Goal: Task Accomplishment & Management: Use online tool/utility

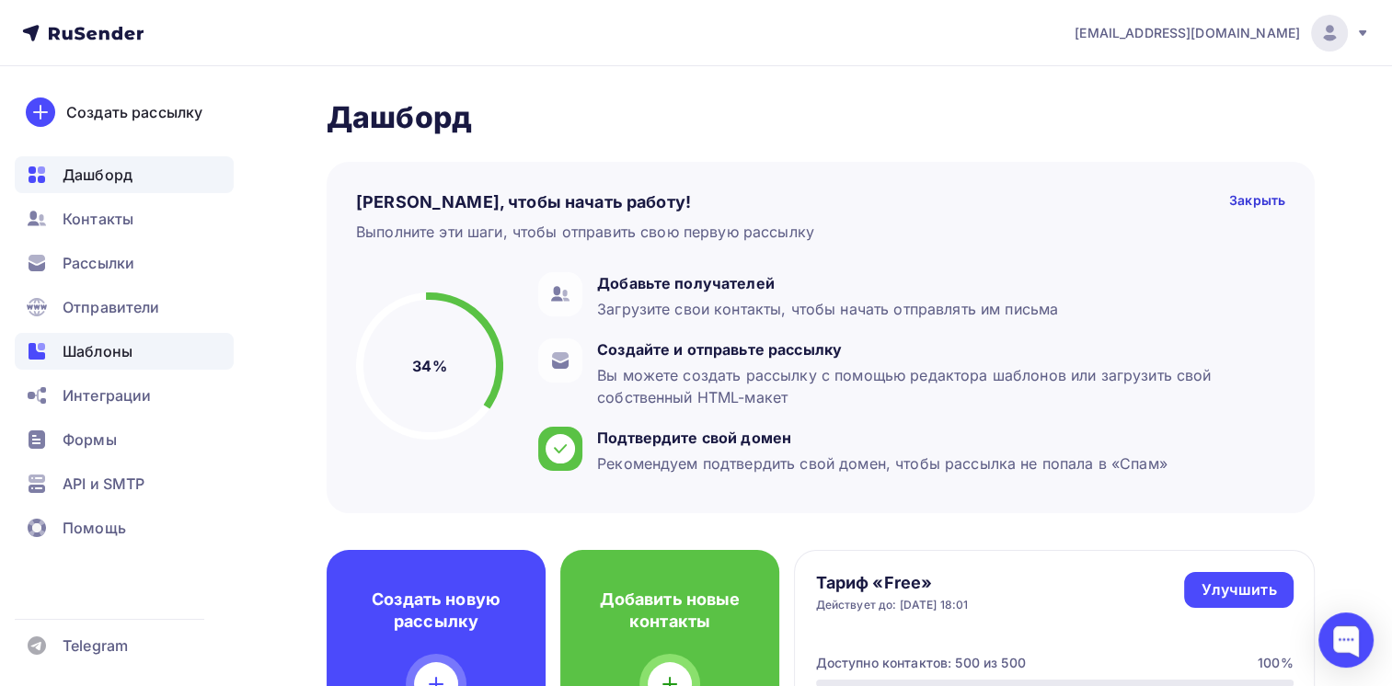
click at [83, 338] on div "Шаблоны" at bounding box center [124, 351] width 219 height 37
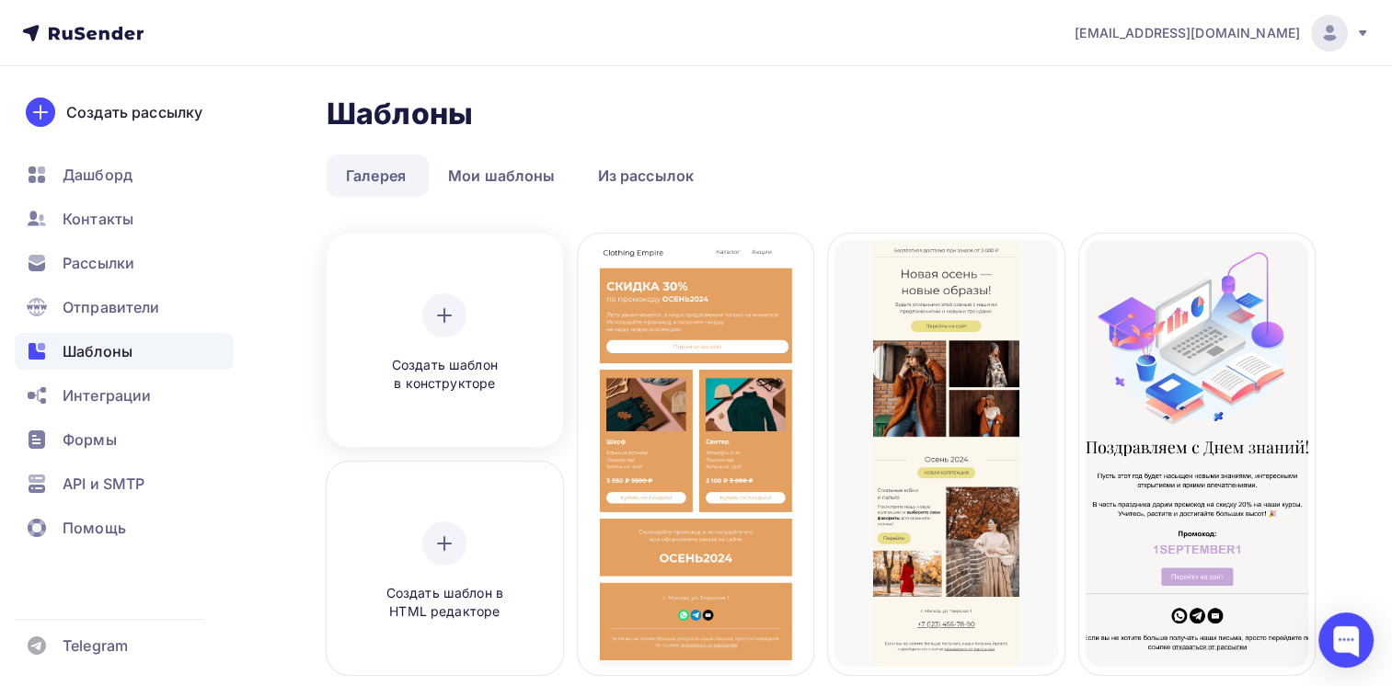
click at [467, 323] on div "Создать шаблон в конструкторе" at bounding box center [444, 343] width 175 height 100
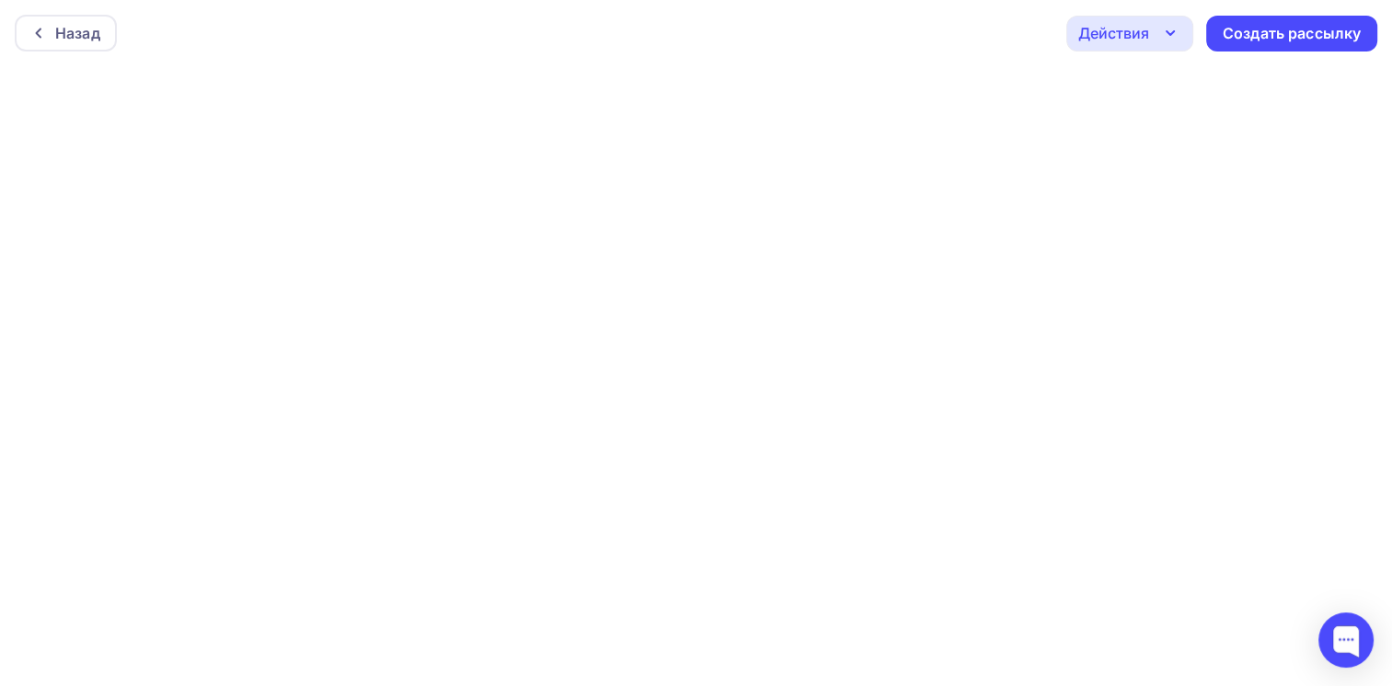
scroll to position [4, 0]
click at [1097, 26] on div "Действия" at bounding box center [1113, 29] width 71 height 22
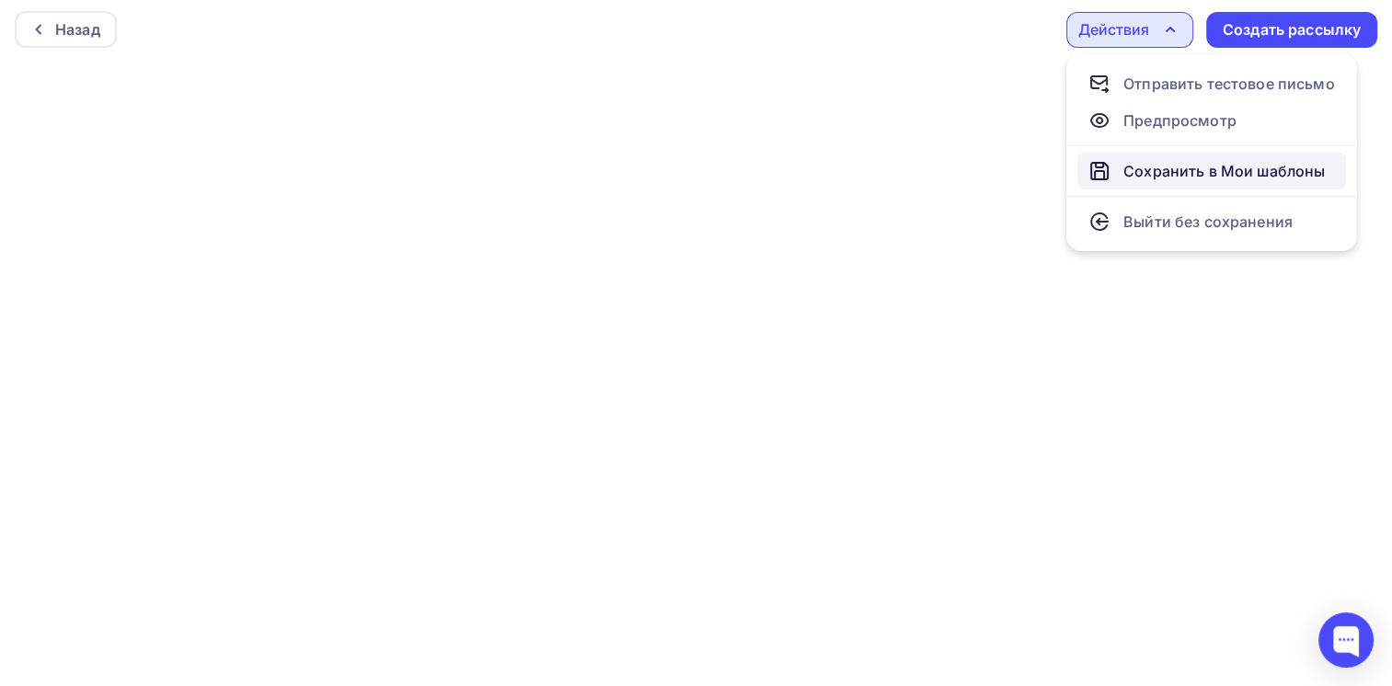
click at [1155, 160] on div "Сохранить в Мои шаблоны" at bounding box center [1223, 171] width 201 height 22
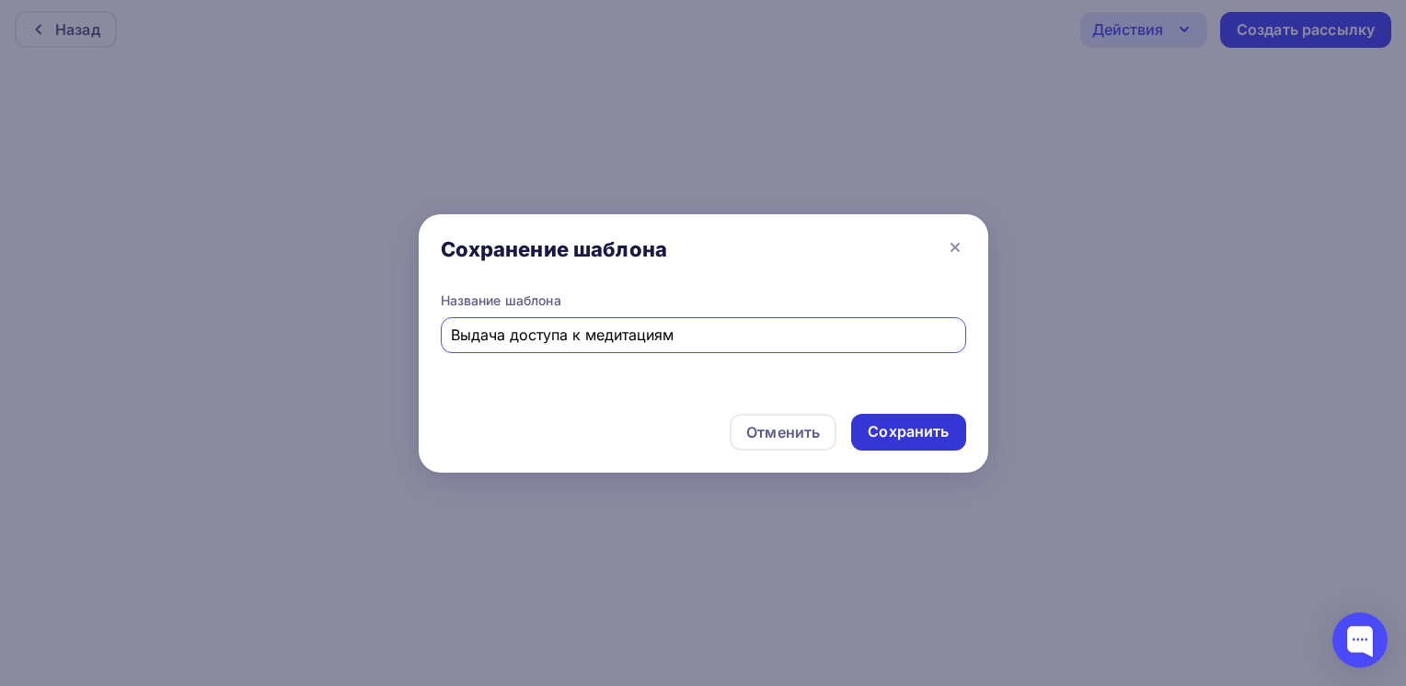
type input "Выдача доступа к медитациям"
click at [914, 418] on div "Сохранить" at bounding box center [908, 432] width 114 height 37
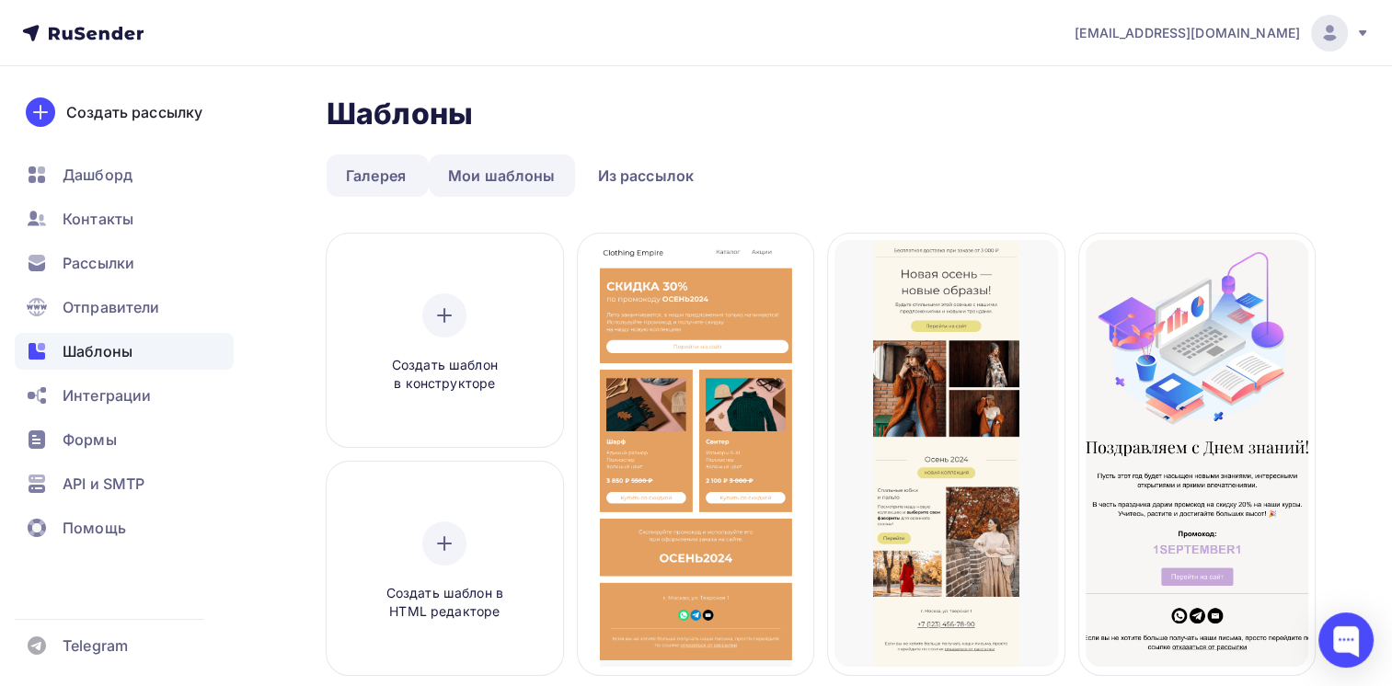
click at [534, 190] on link "Мои шаблоны" at bounding box center [502, 176] width 146 height 42
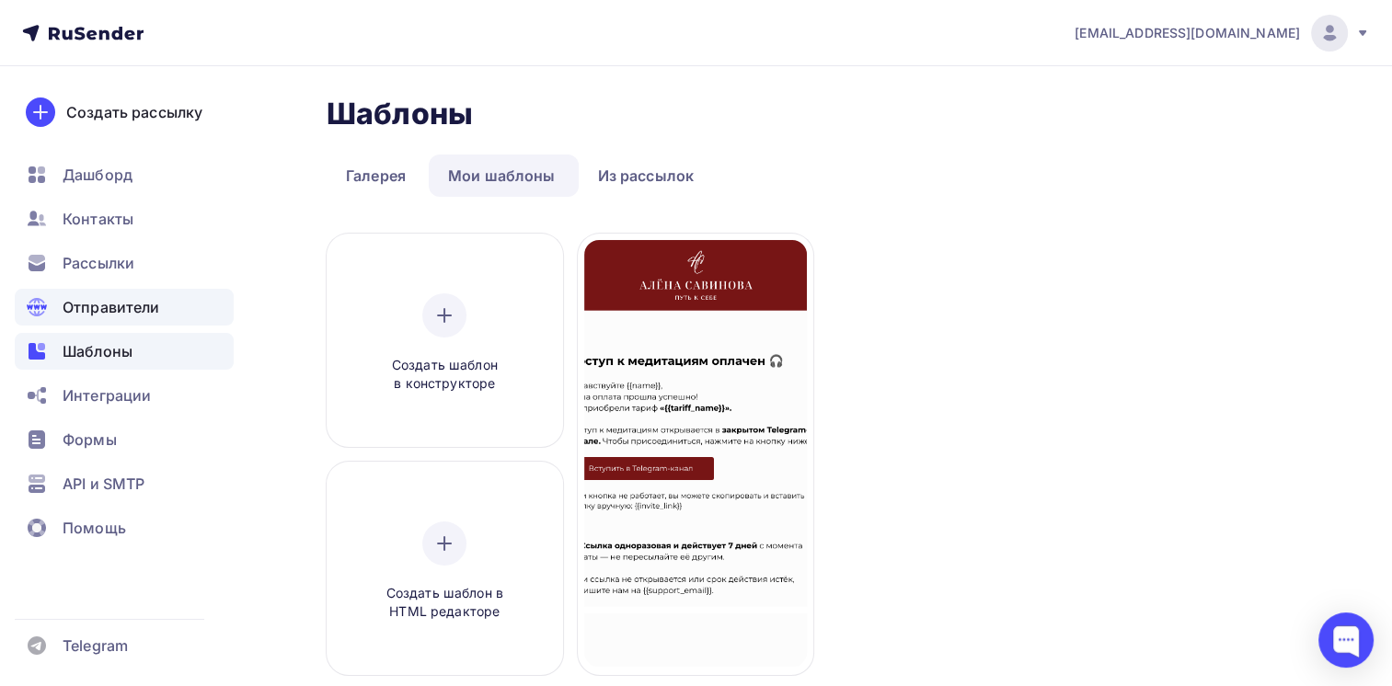
click at [83, 296] on span "Отправители" at bounding box center [112, 307] width 98 height 22
click at [104, 305] on span "Отправители" at bounding box center [112, 307] width 98 height 22
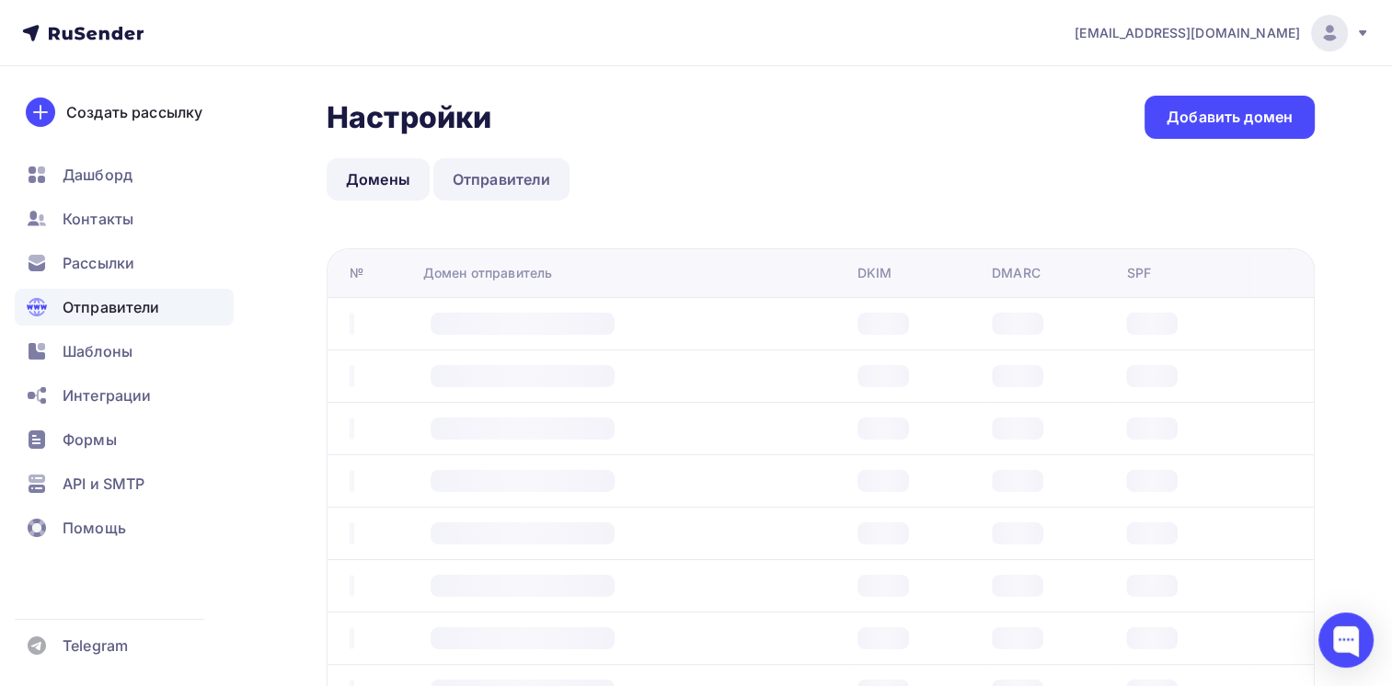
click at [512, 178] on link "Отправители" at bounding box center [501, 179] width 137 height 42
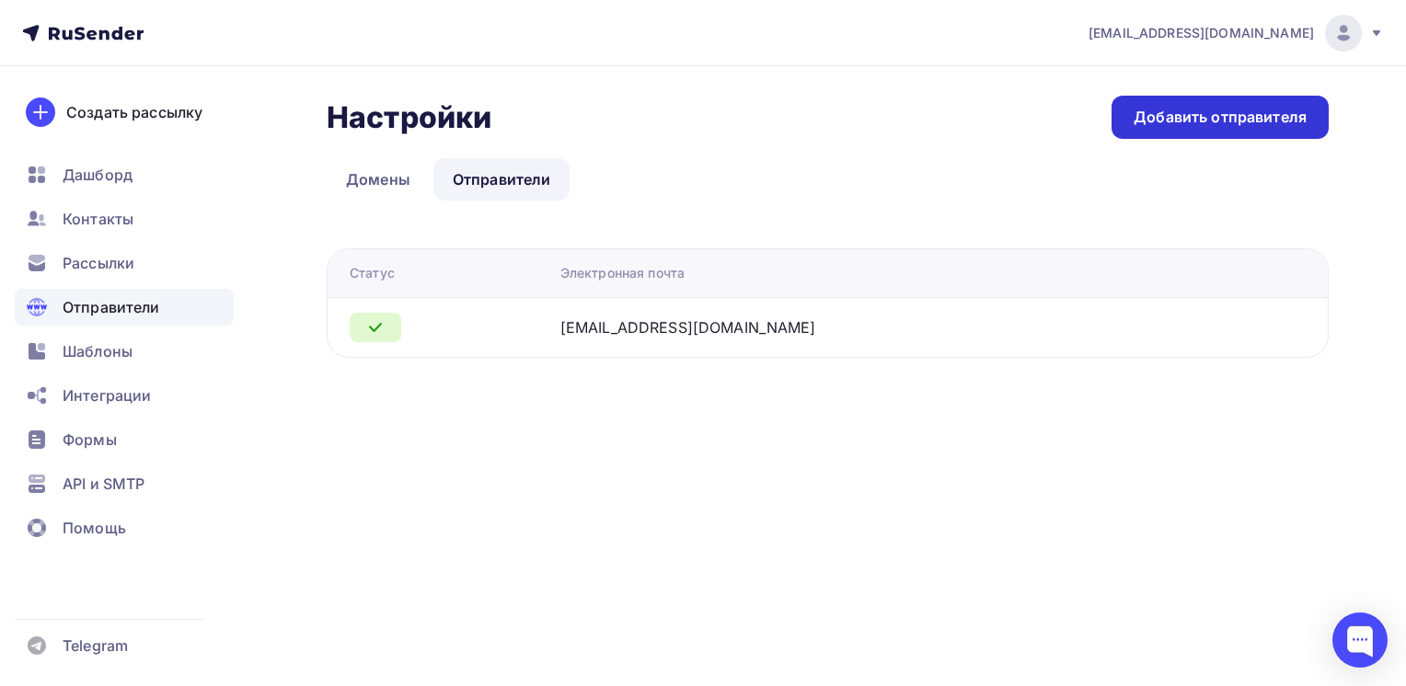
click at [1209, 121] on div "Добавить отправителя" at bounding box center [1219, 117] width 173 height 21
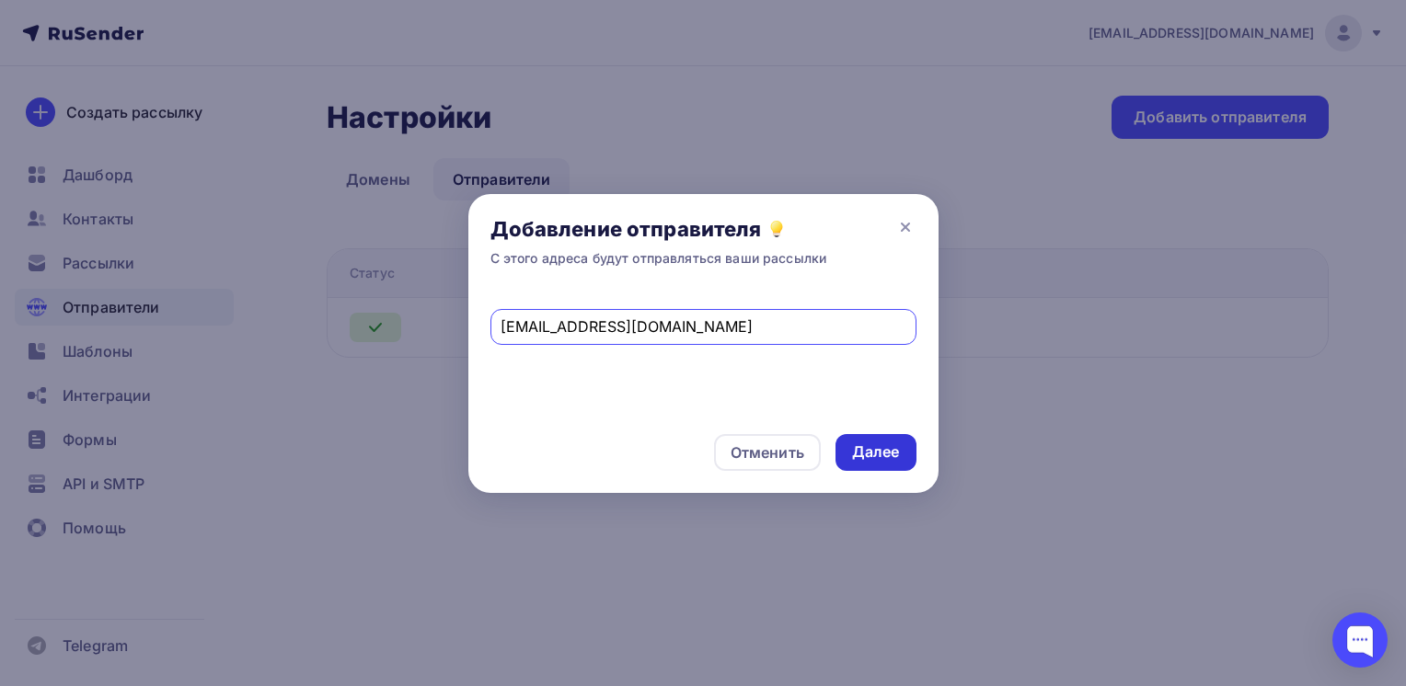
type input "[EMAIL_ADDRESS][DOMAIN_NAME]"
click at [858, 440] on div "Далее" at bounding box center [875, 452] width 81 height 37
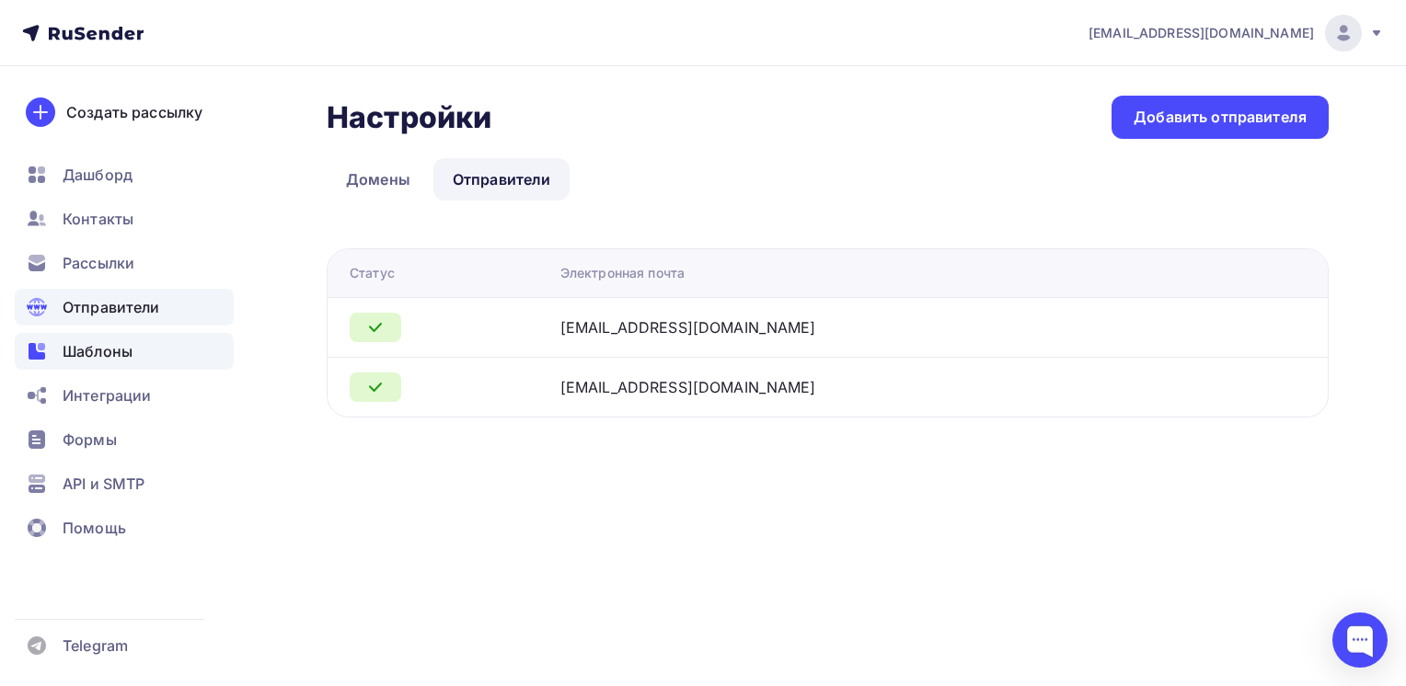
click at [188, 366] on div "Шаблоны" at bounding box center [124, 351] width 219 height 37
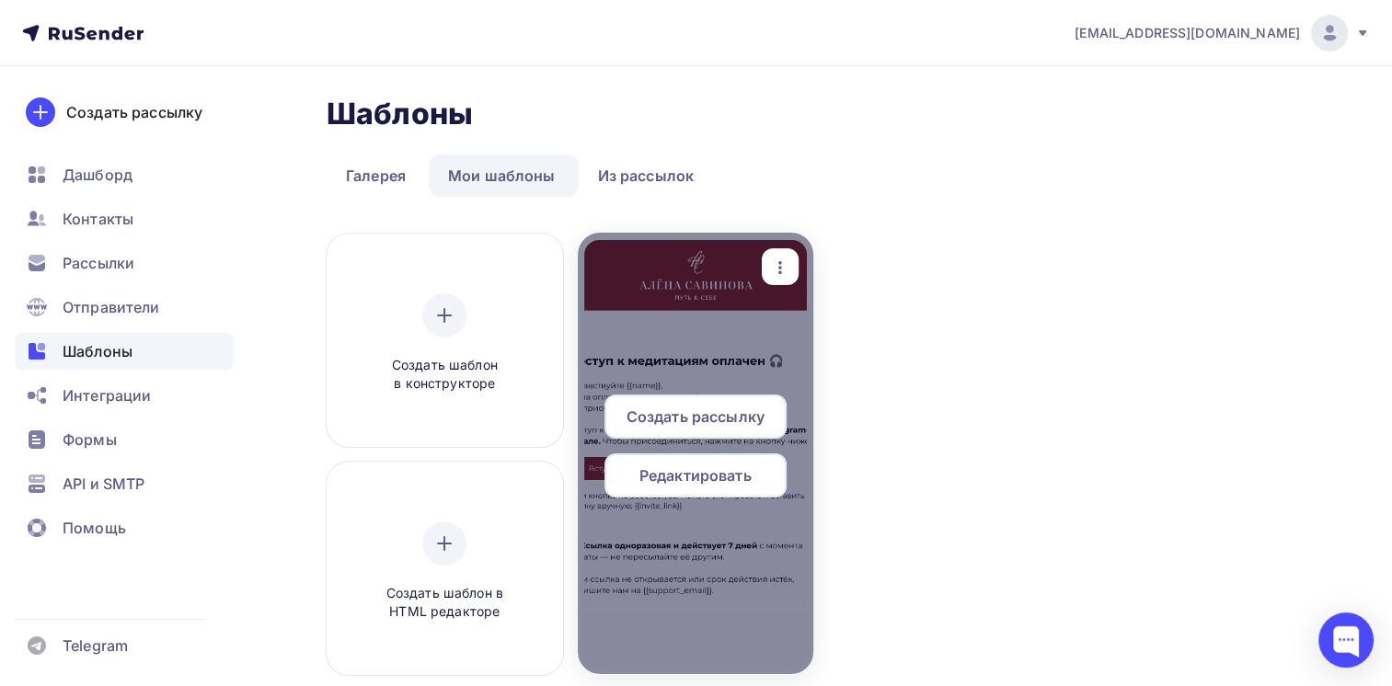
click at [732, 473] on span "Редактировать" at bounding box center [695, 476] width 112 height 22
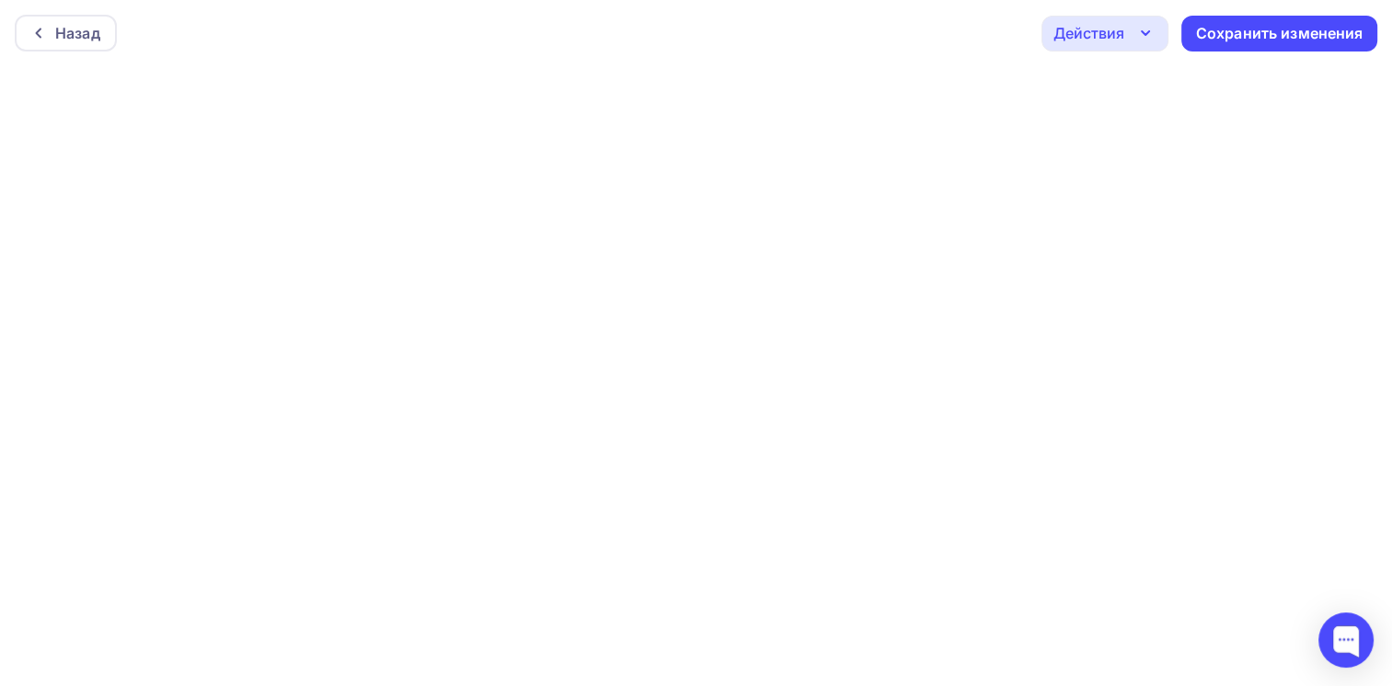
click at [1078, 29] on div "Действия" at bounding box center [1088, 33] width 71 height 22
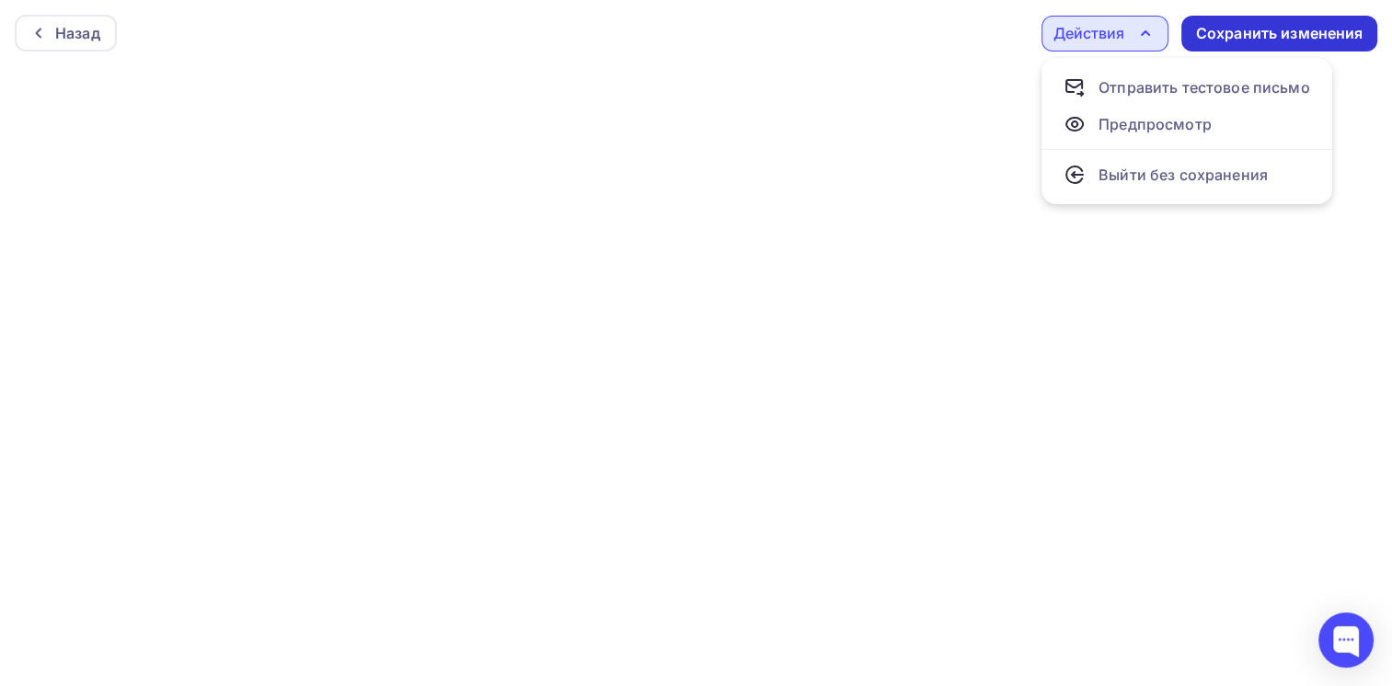
click at [1196, 24] on div "Сохранить изменения" at bounding box center [1279, 33] width 167 height 21
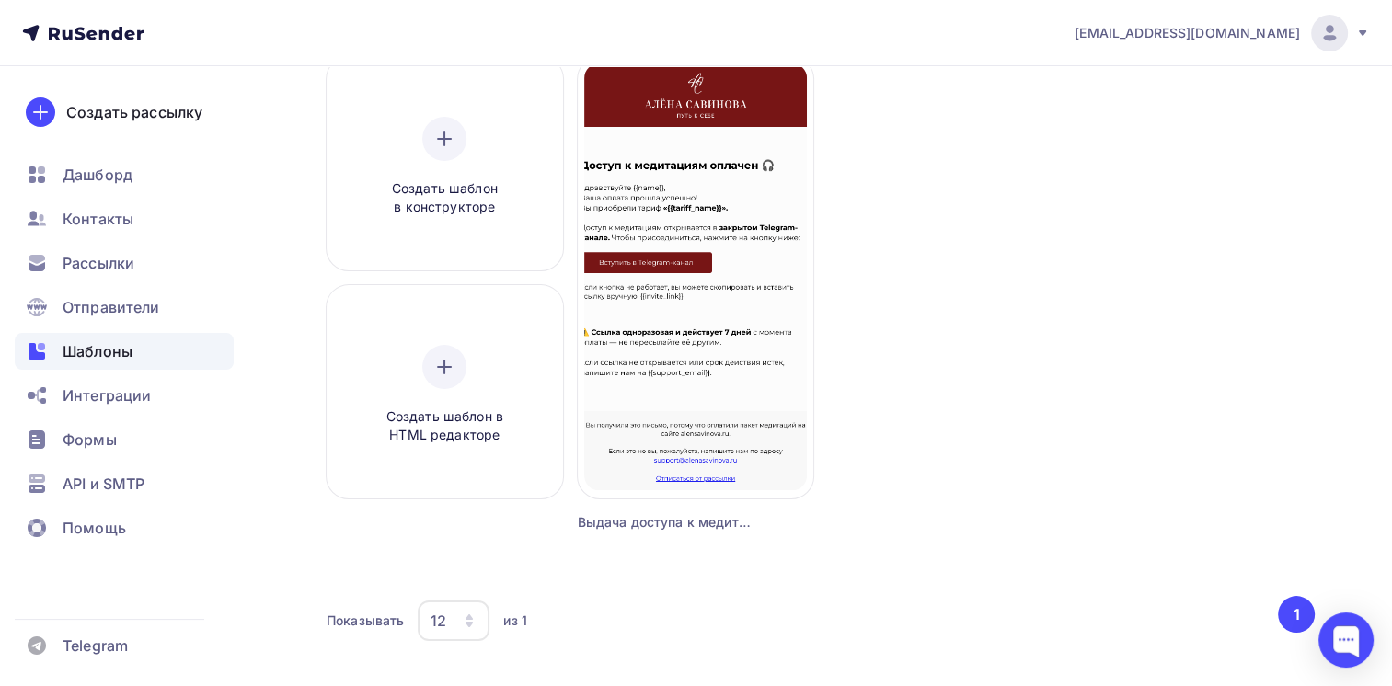
scroll to position [176, 0]
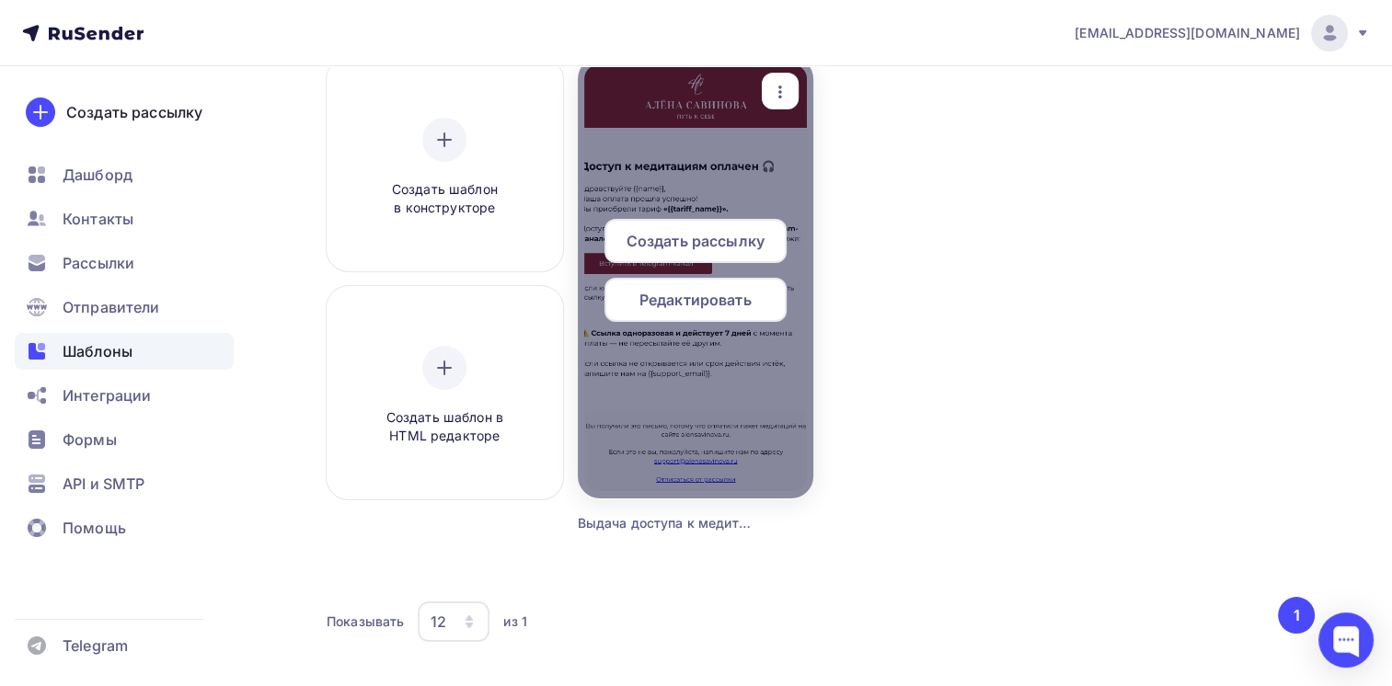
click at [779, 86] on icon "button" at bounding box center [780, 92] width 4 height 13
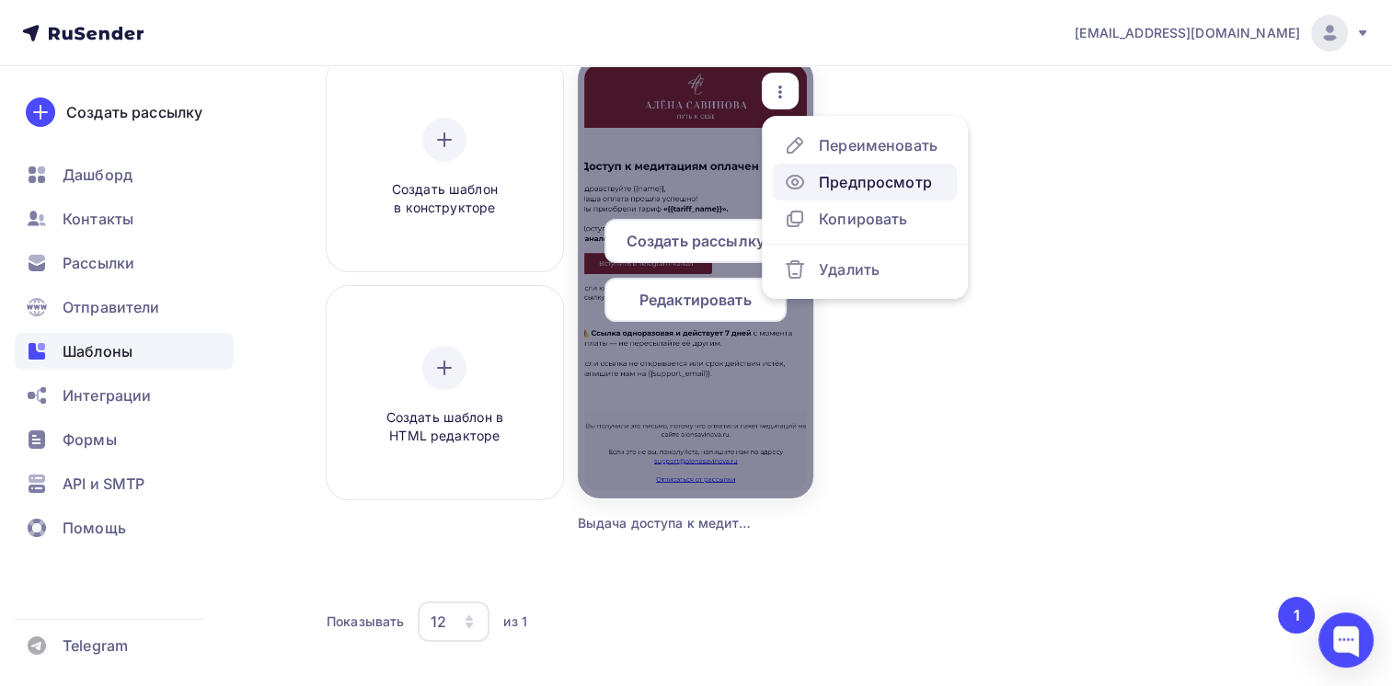
click at [829, 189] on div "Предпросмотр" at bounding box center [875, 182] width 113 height 22
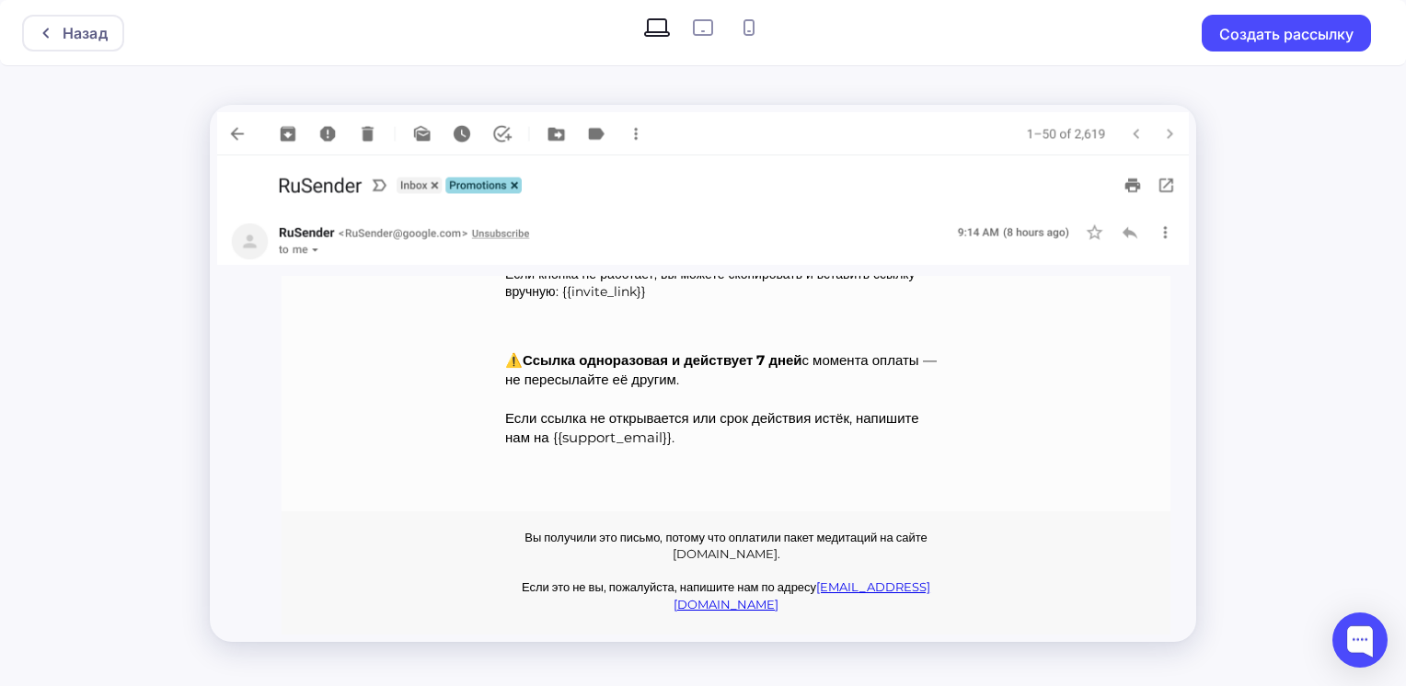
scroll to position [430, 0]
click at [59, 24] on div "Назад" at bounding box center [73, 33] width 102 height 37
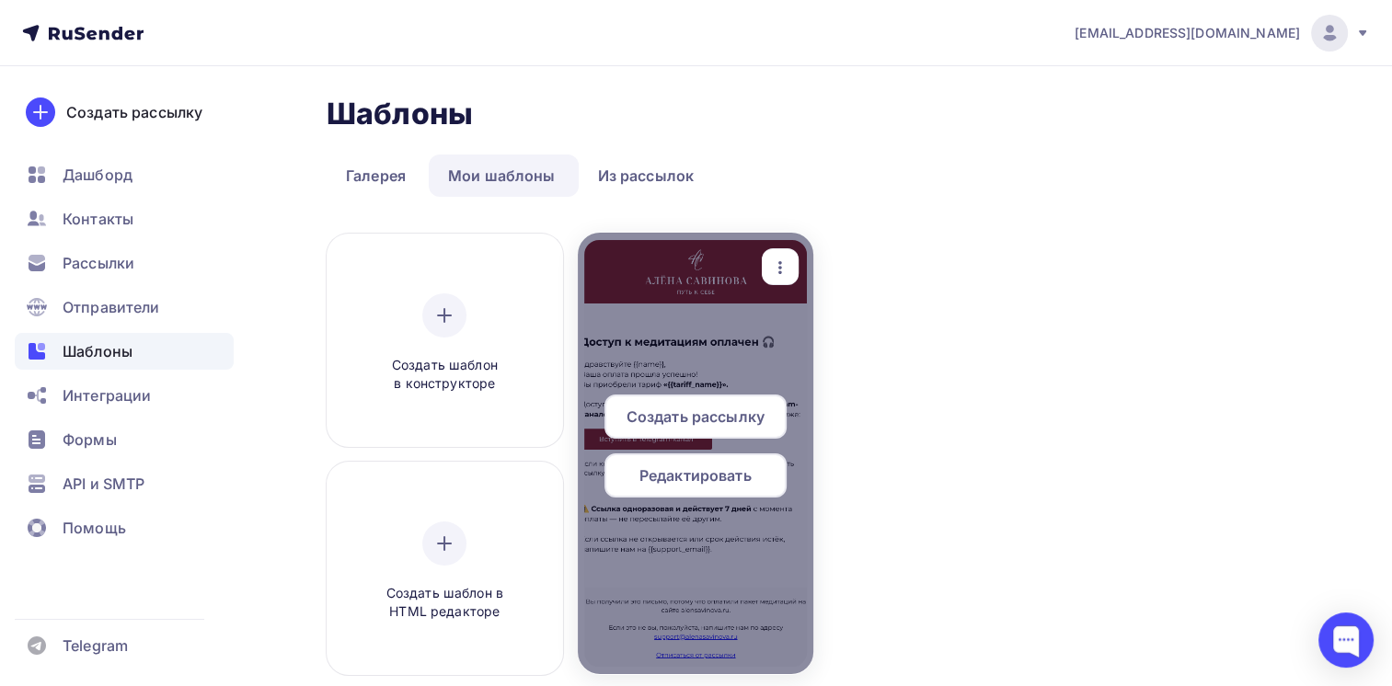
click at [718, 475] on span "Редактировать" at bounding box center [695, 476] width 112 height 22
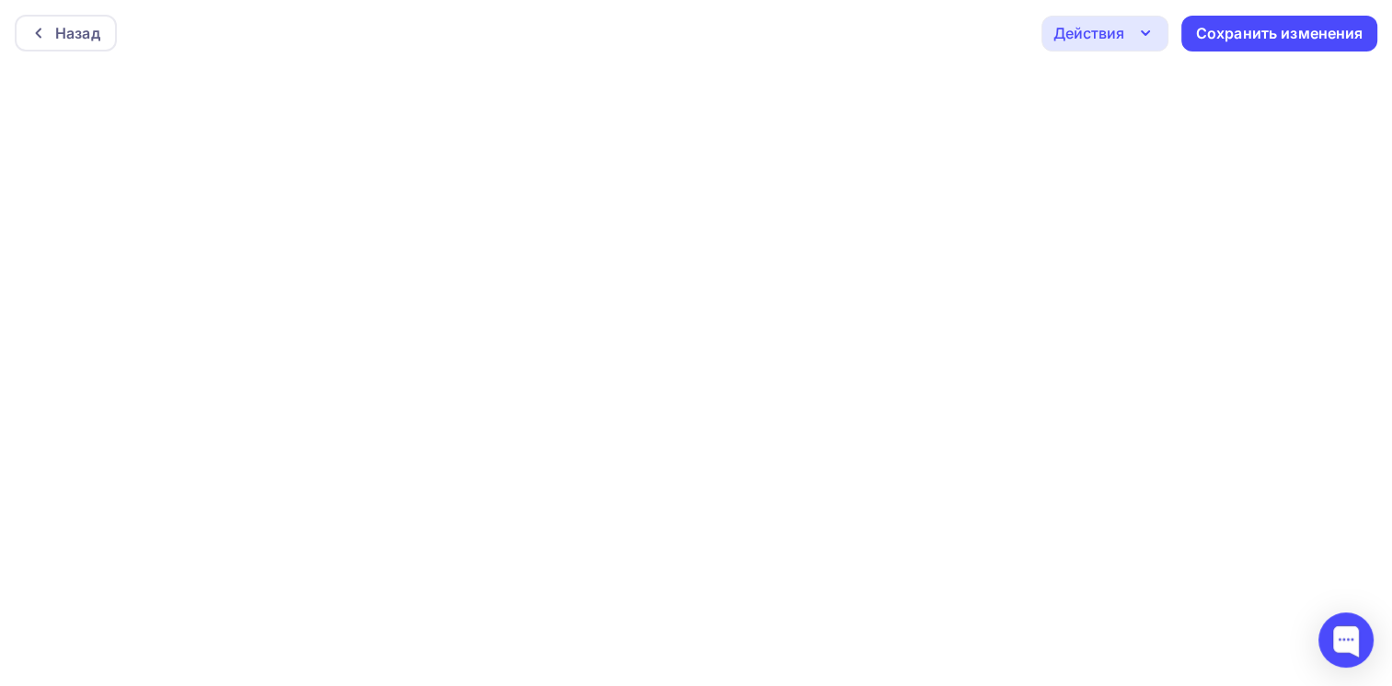
click at [1095, 26] on div "Действия" at bounding box center [1088, 33] width 71 height 22
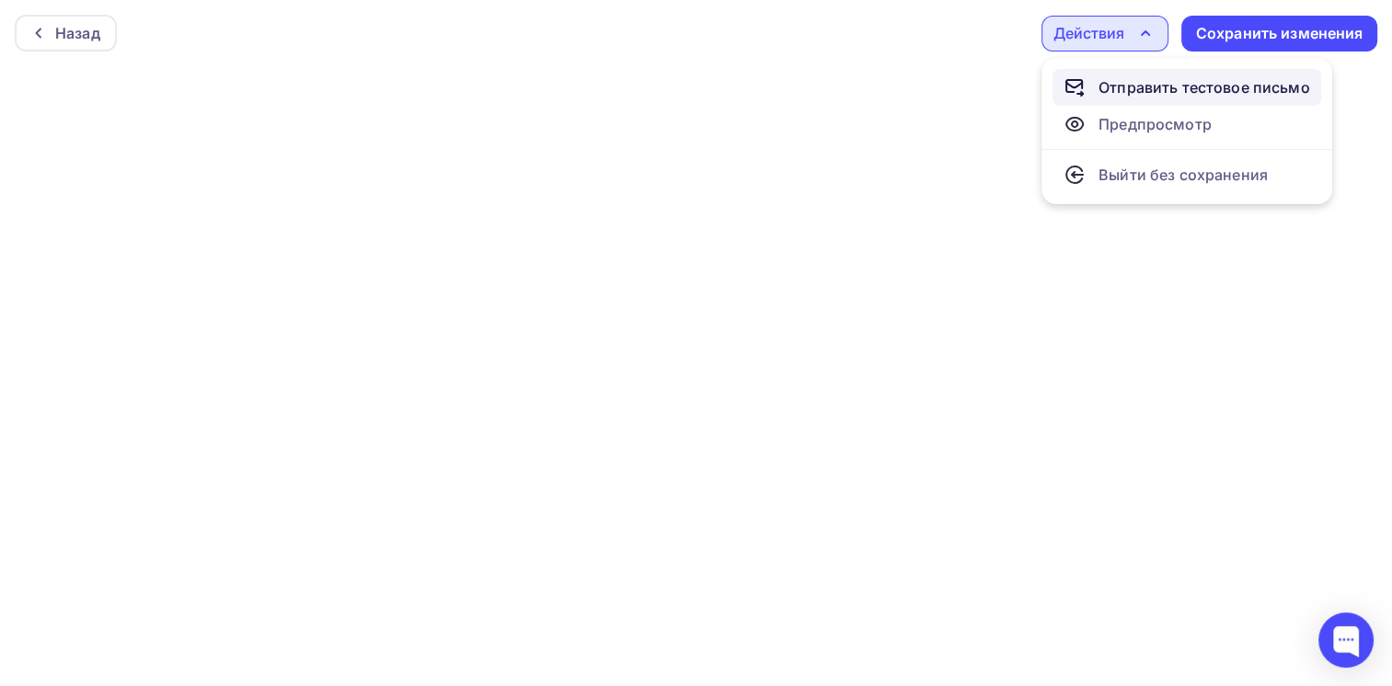
click at [1116, 79] on div "Отправить тестовое письмо" at bounding box center [1204, 87] width 212 height 22
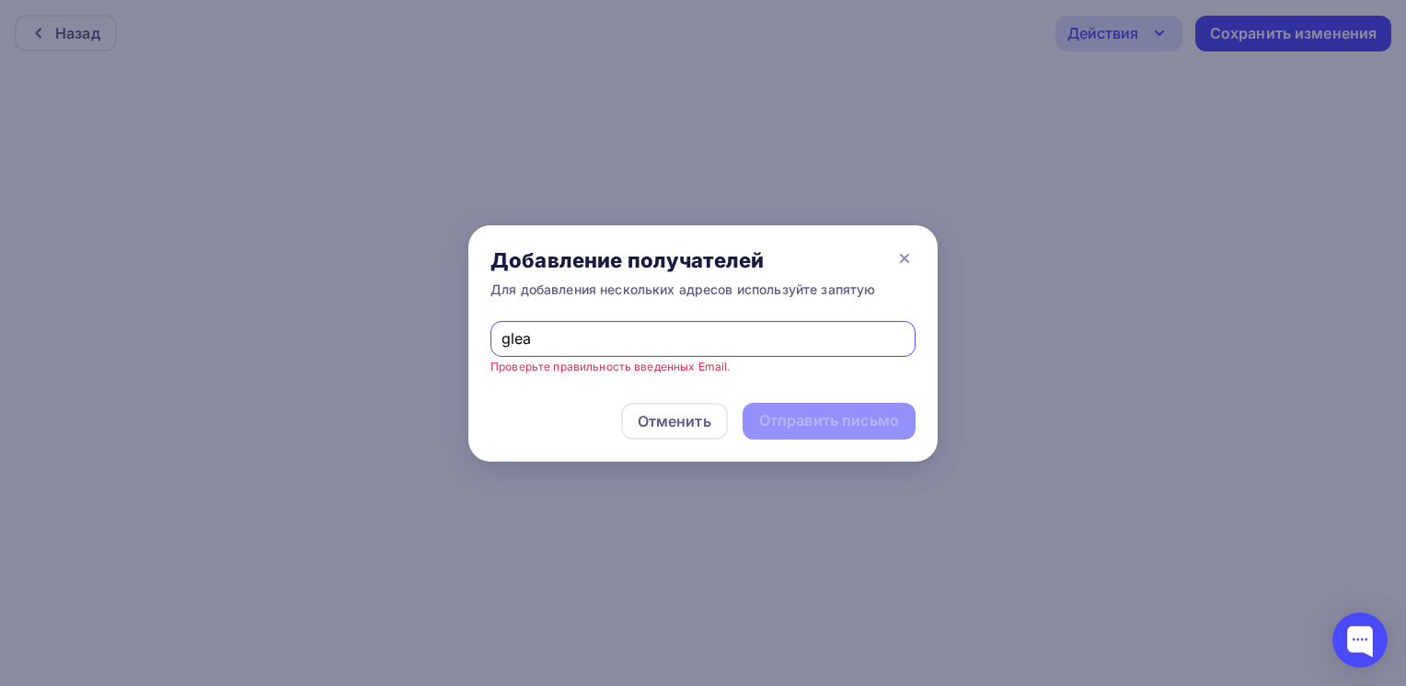
type input "[EMAIL_ADDRESS][DOMAIN_NAME]"
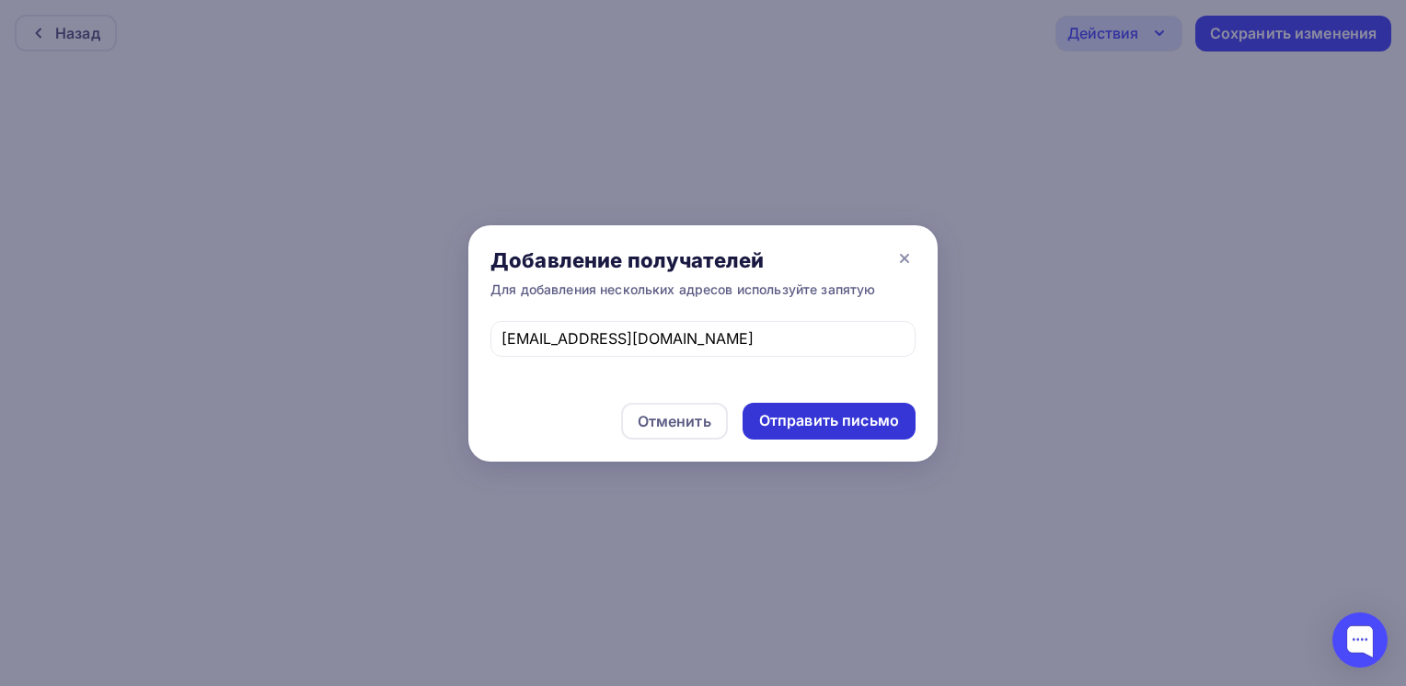
click at [846, 427] on div "Отправить письмо" at bounding box center [829, 420] width 140 height 21
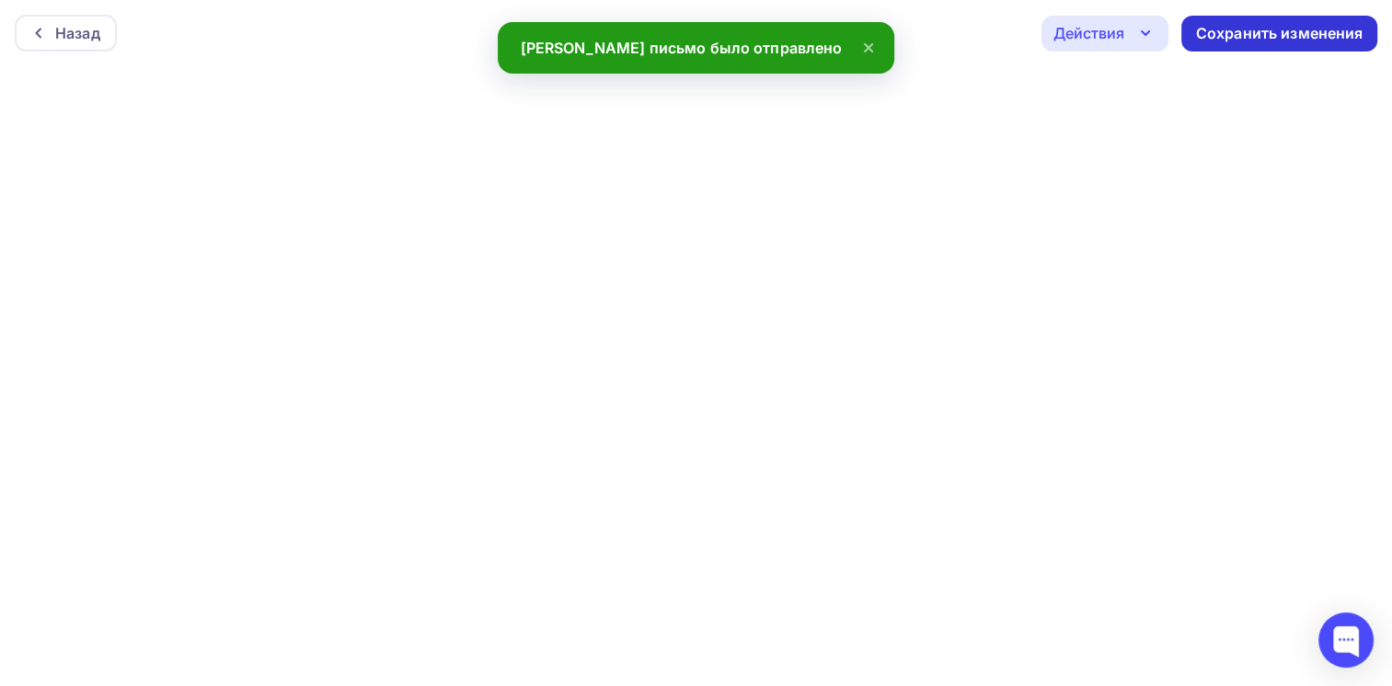
click at [1202, 44] on div "Сохранить изменения" at bounding box center [1279, 34] width 196 height 36
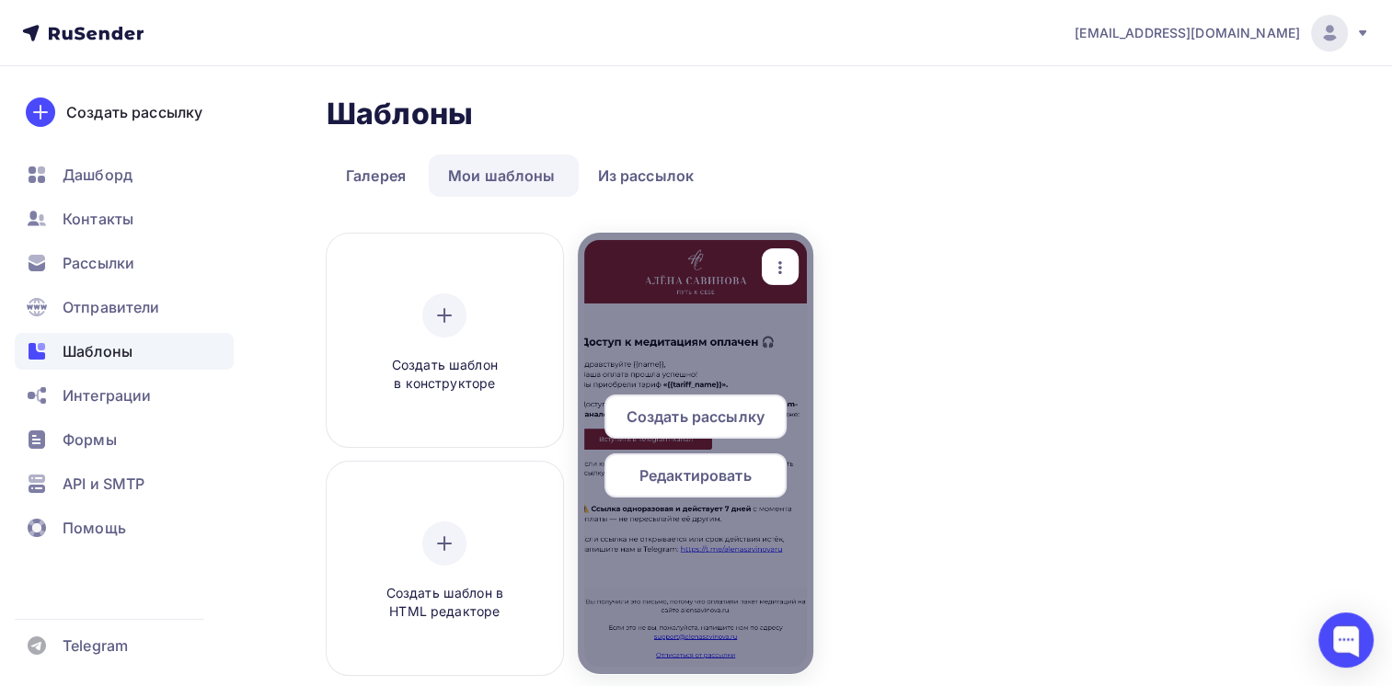
click at [679, 483] on span "Редактировать" at bounding box center [695, 476] width 112 height 22
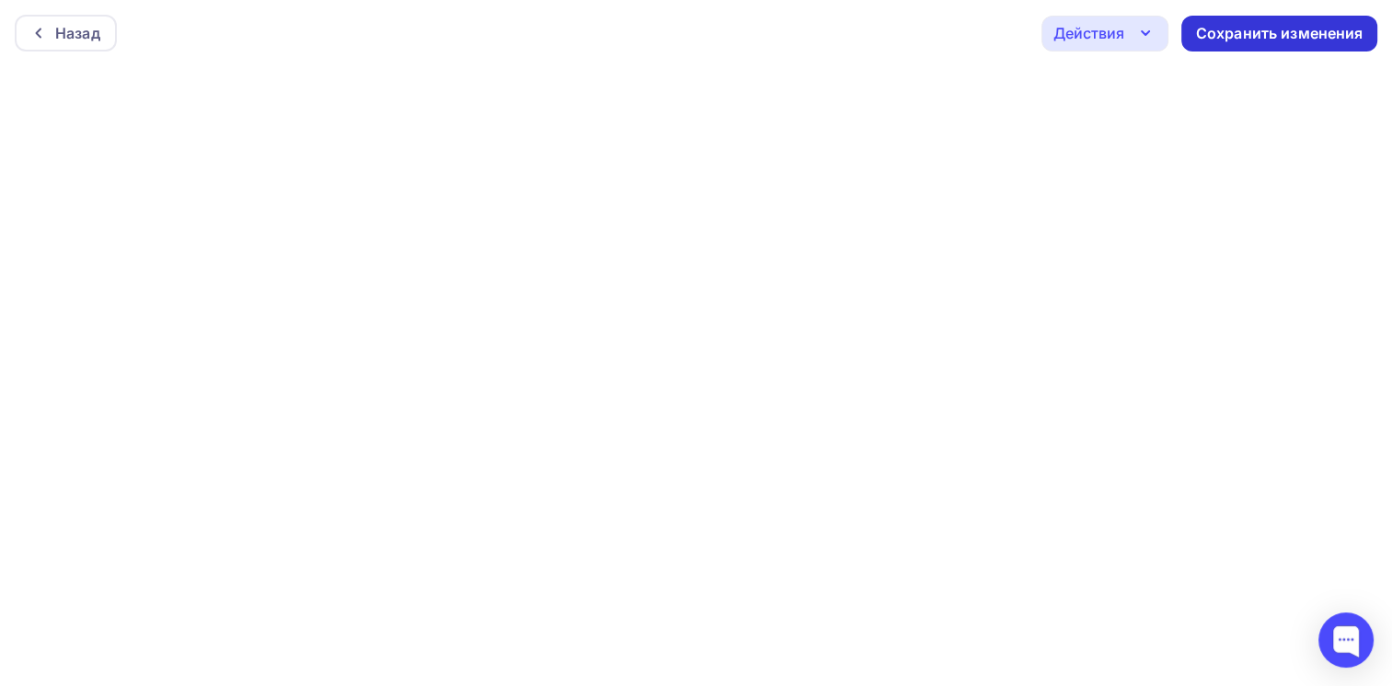
click at [1225, 42] on div "Сохранить изменения" at bounding box center [1279, 33] width 167 height 21
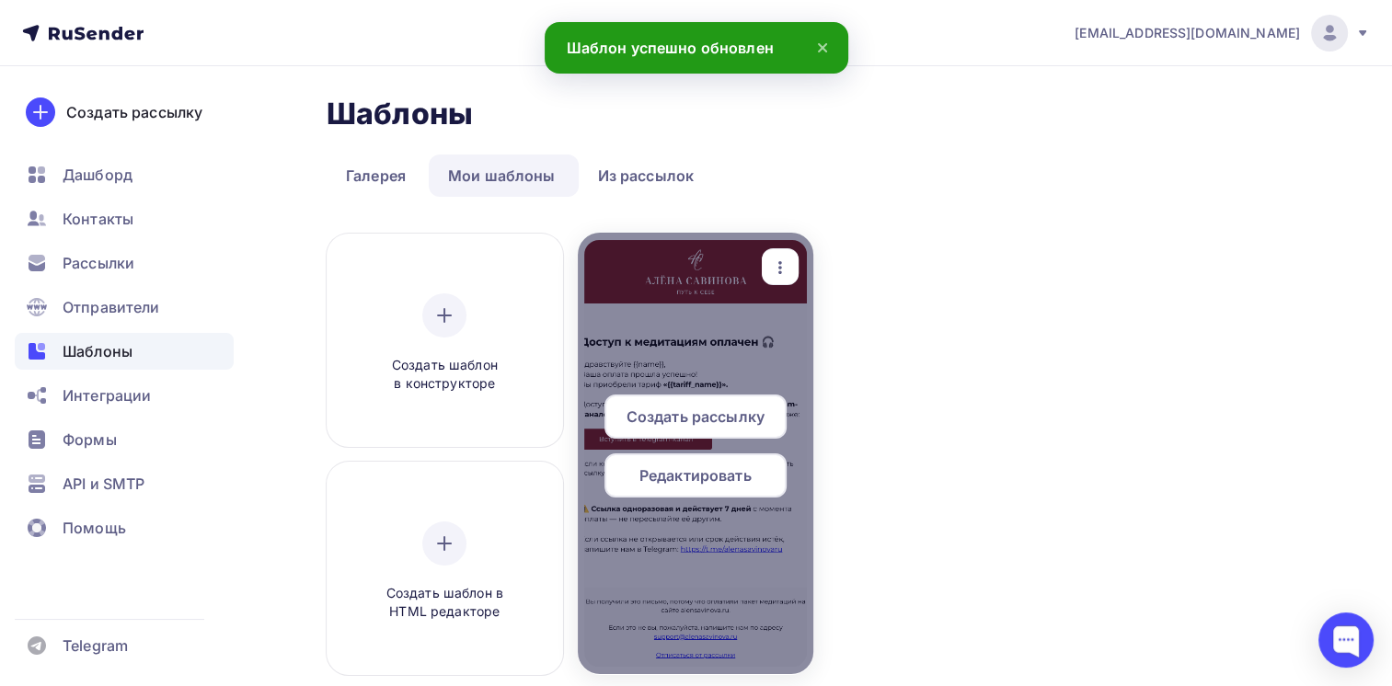
click at [769, 258] on icon "button" at bounding box center [780, 268] width 22 height 22
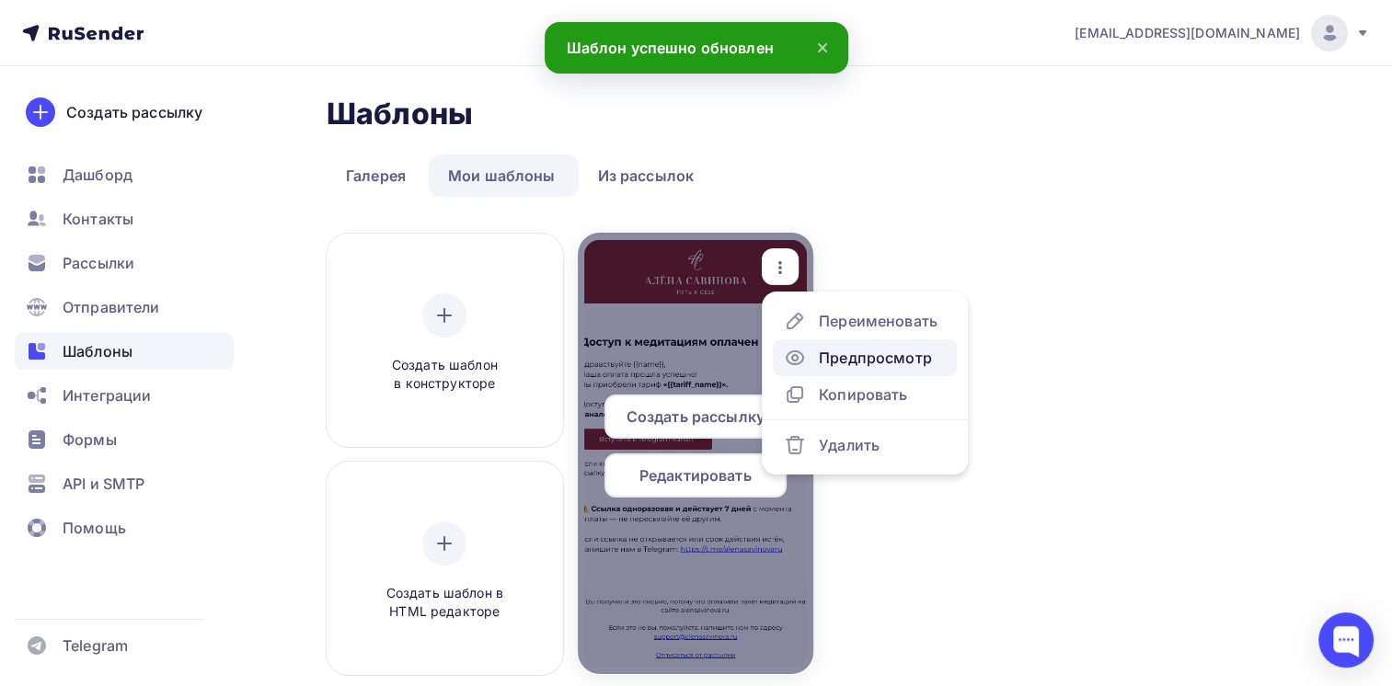
click at [806, 350] on div "Предпросмотр" at bounding box center [858, 358] width 148 height 22
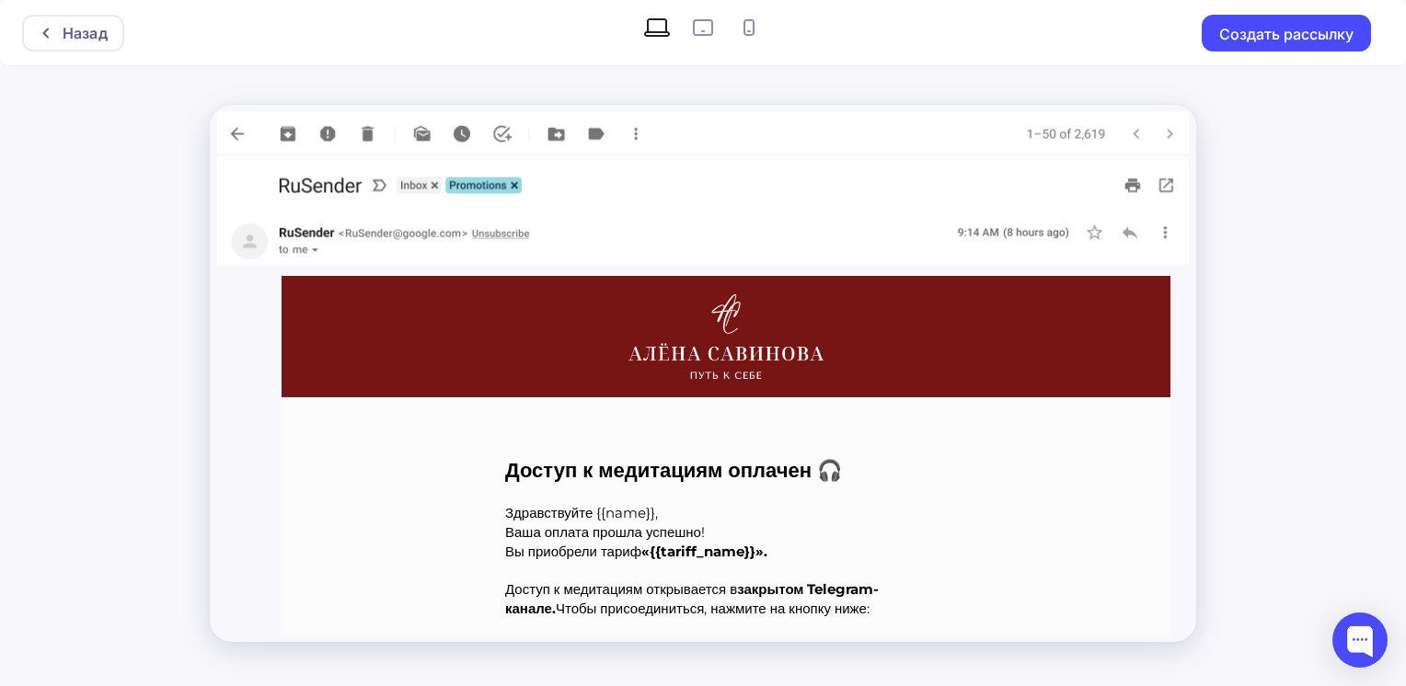
click at [688, 28] on icon at bounding box center [702, 27] width 29 height 29
radio input "true"
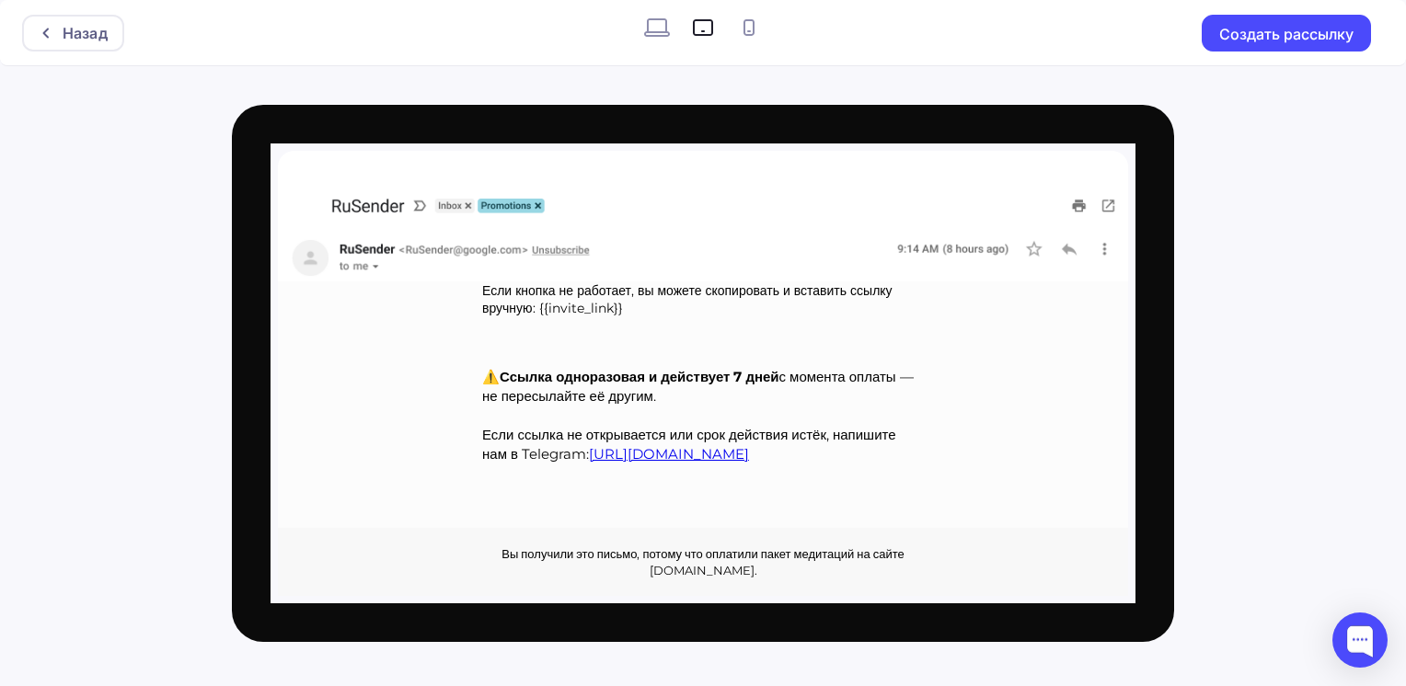
scroll to position [498, 0]
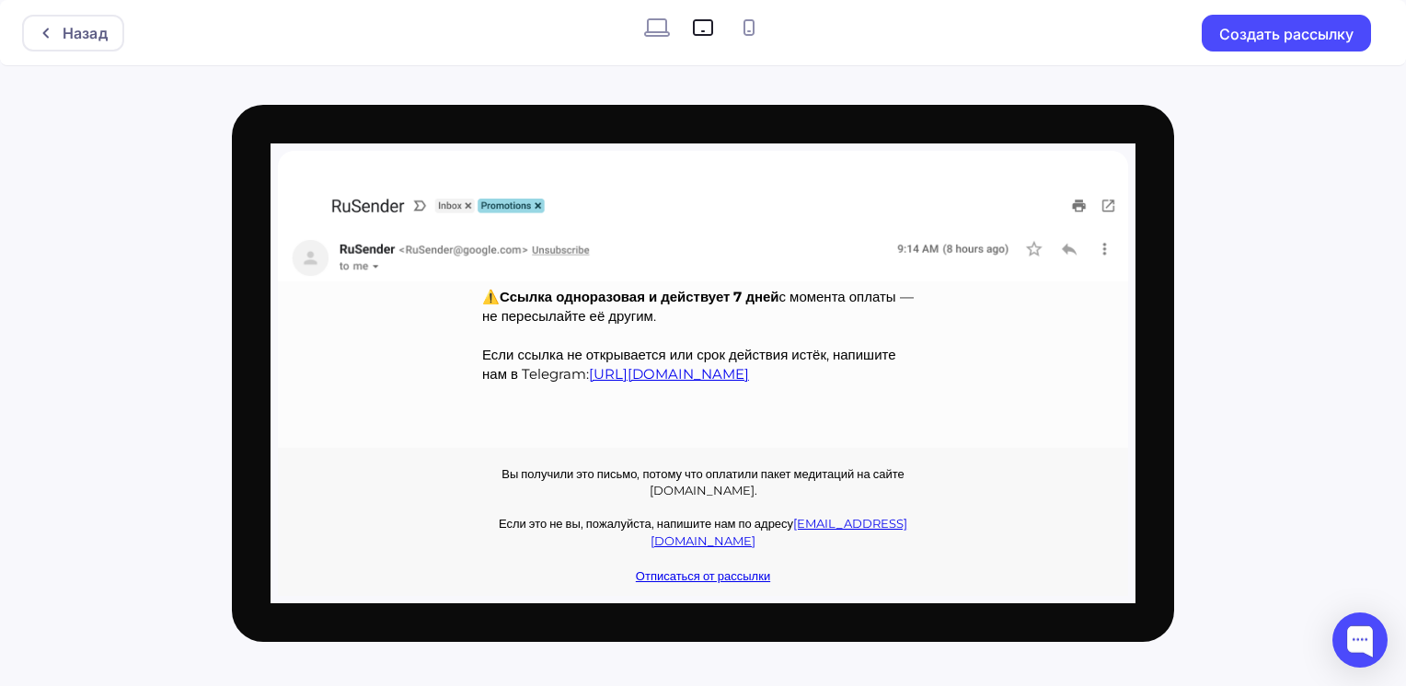
click at [757, 41] on icon at bounding box center [748, 27] width 29 height 29
radio input "true"
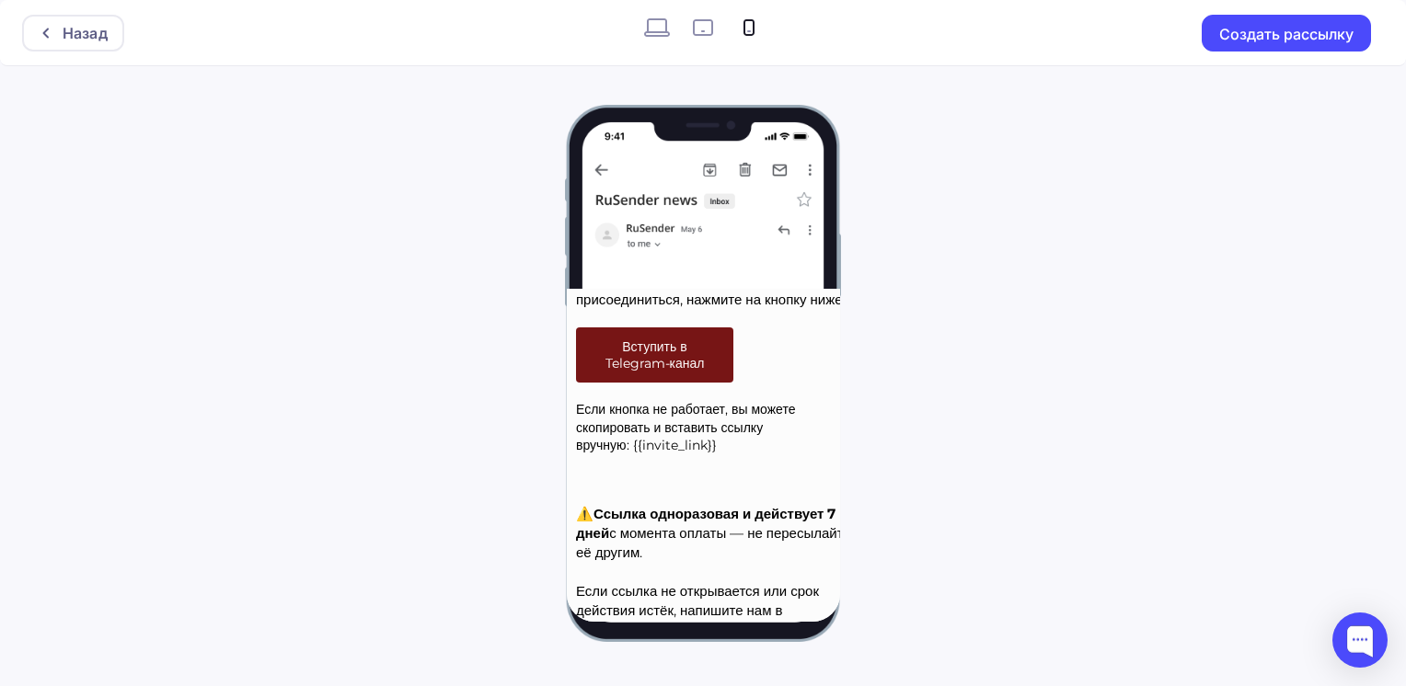
scroll to position [339, 0]
click at [656, 36] on icon at bounding box center [657, 27] width 26 height 18
radio input "true"
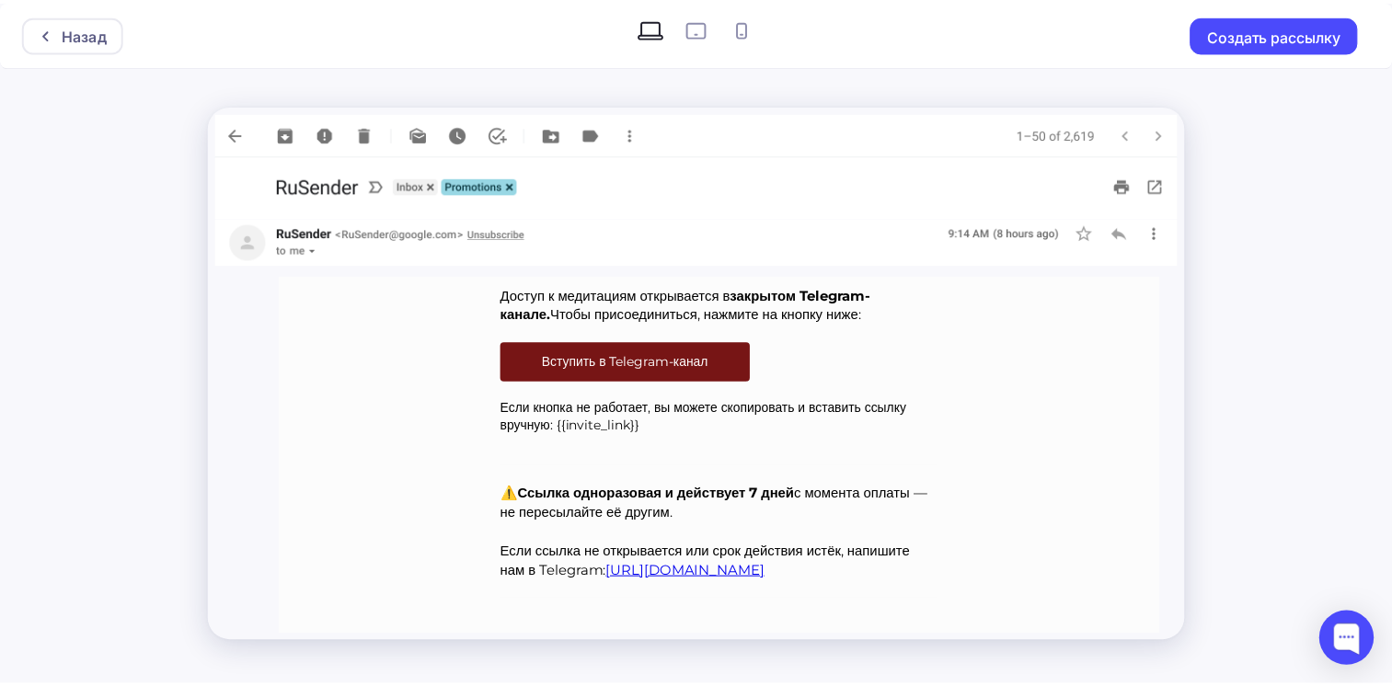
scroll to position [304, 0]
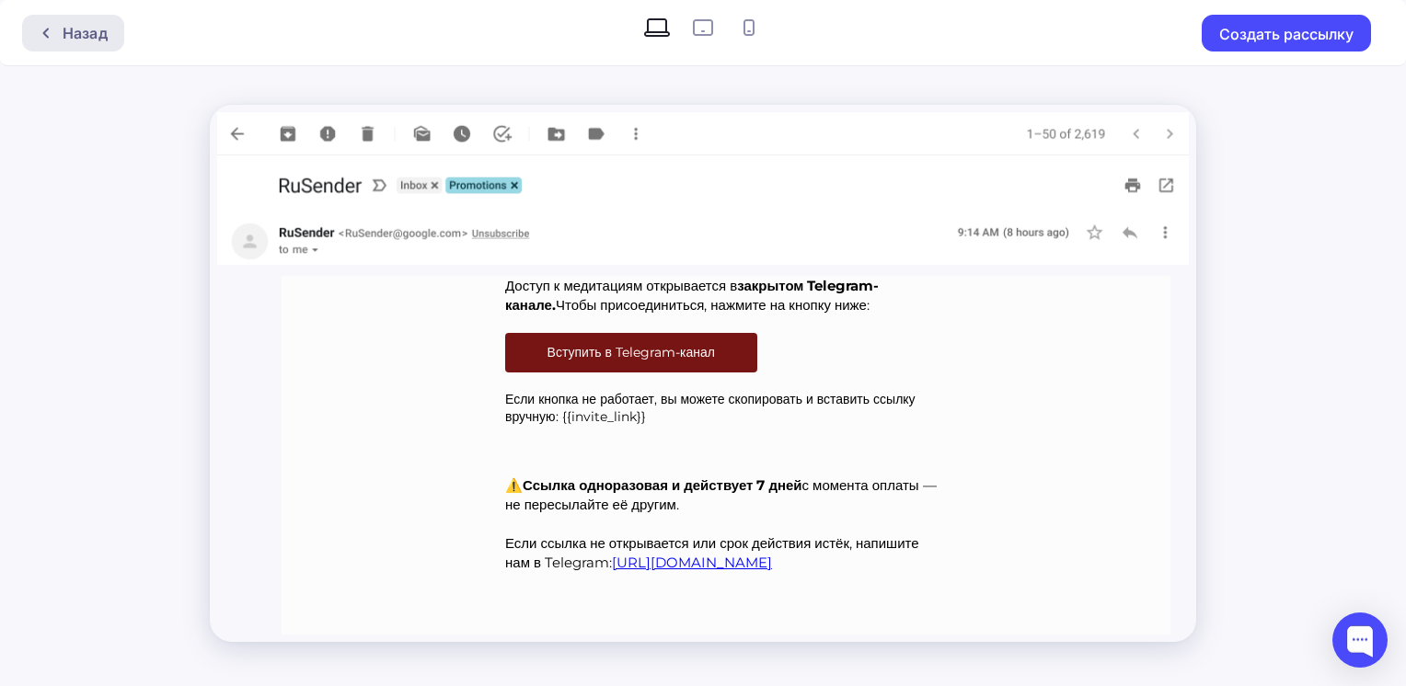
click at [64, 48] on div "Назад" at bounding box center [73, 33] width 102 height 37
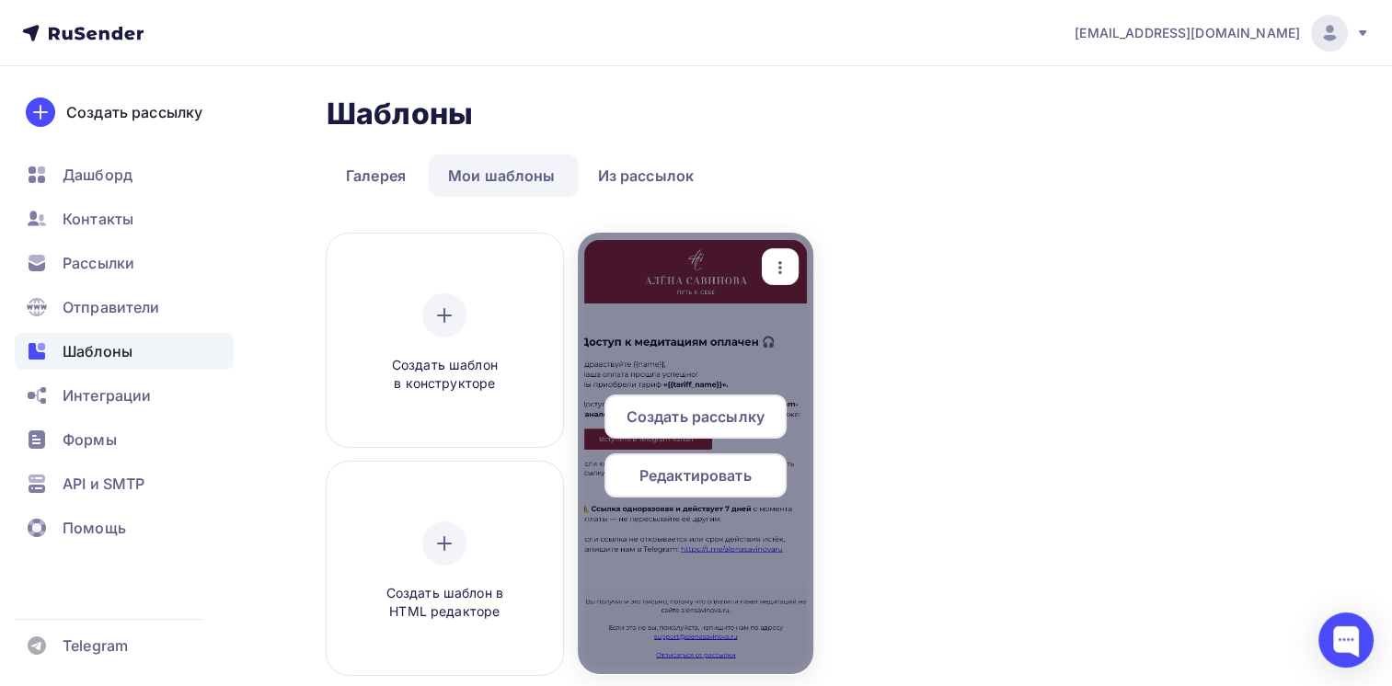
click at [677, 477] on span "Редактировать" at bounding box center [695, 476] width 112 height 22
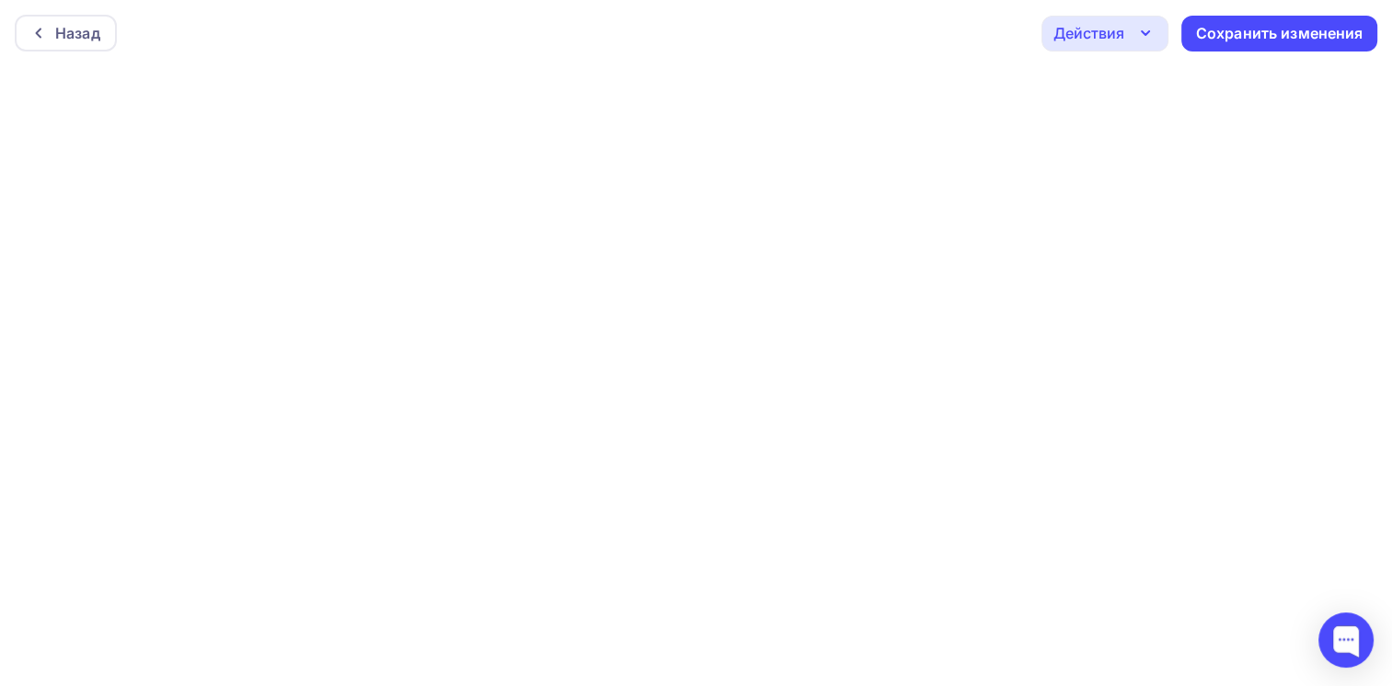
click at [92, 64] on div "Назад Действия Отправить тестовое письмо Предпросмотр Выйти без сохранения Сохр…" at bounding box center [696, 33] width 1392 height 66
click at [66, 27] on div "Назад" at bounding box center [77, 33] width 45 height 22
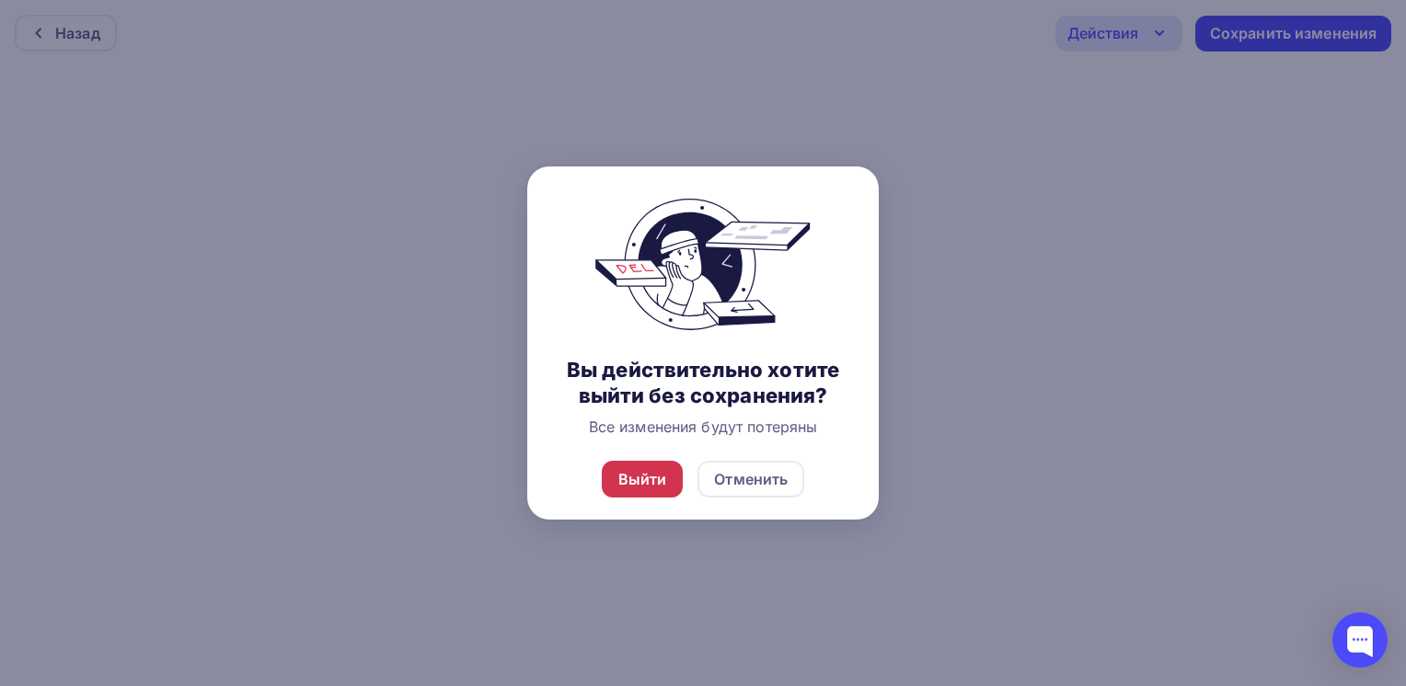
click at [635, 479] on div "Выйти" at bounding box center [642, 479] width 49 height 22
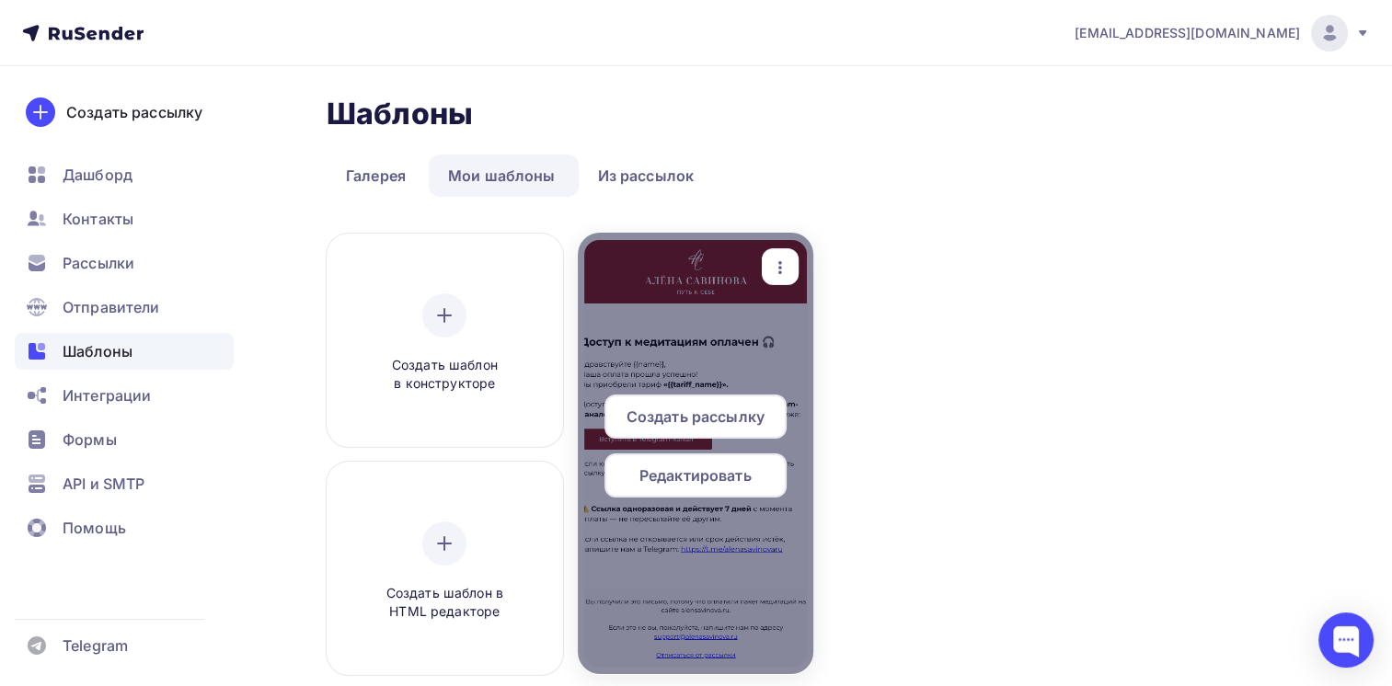
click at [685, 467] on span "Редактировать" at bounding box center [695, 476] width 112 height 22
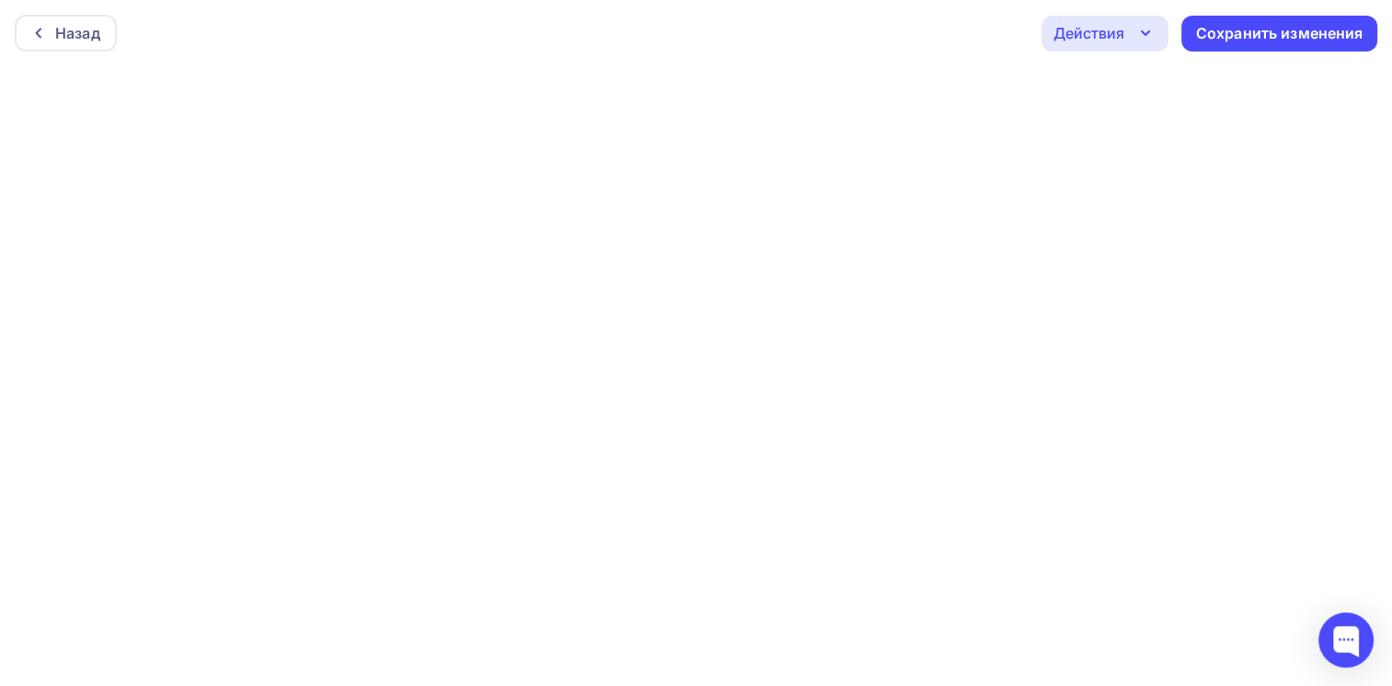
scroll to position [4, 0]
click at [1220, 35] on div "Сохранить изменения" at bounding box center [1279, 29] width 167 height 21
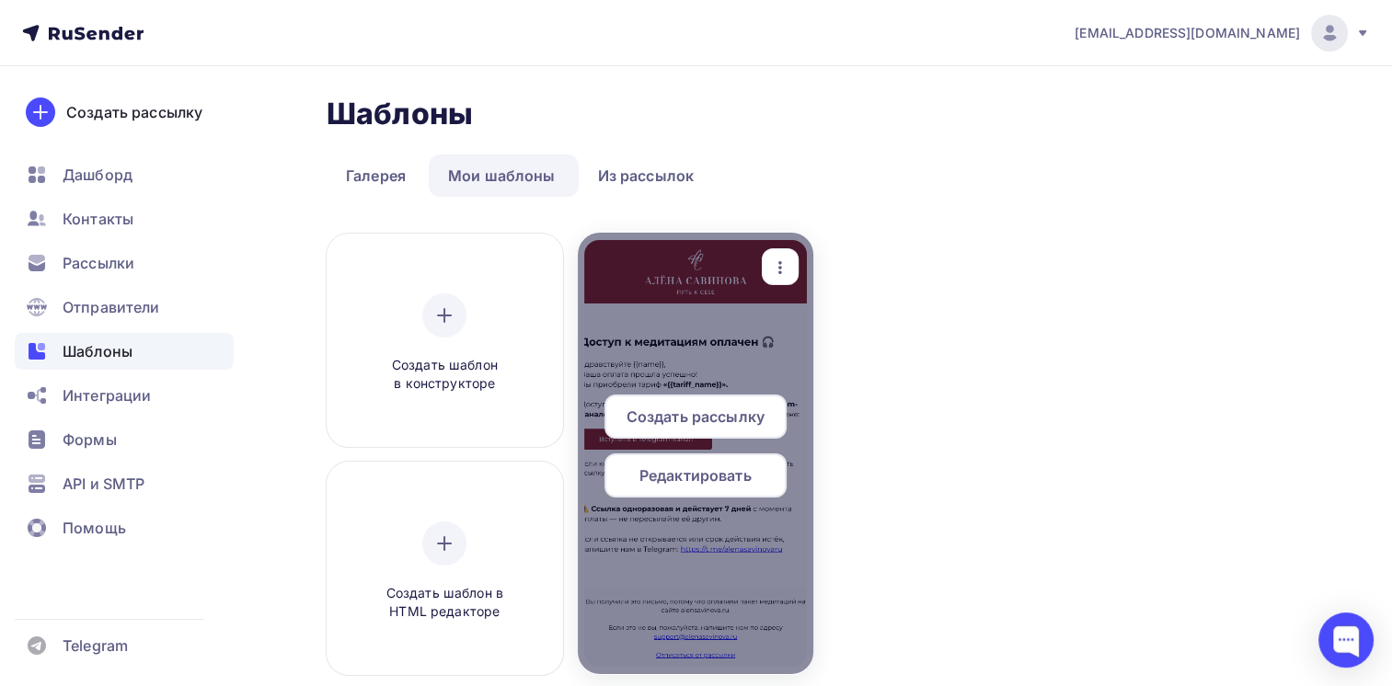
click at [781, 275] on icon "button" at bounding box center [780, 268] width 22 height 22
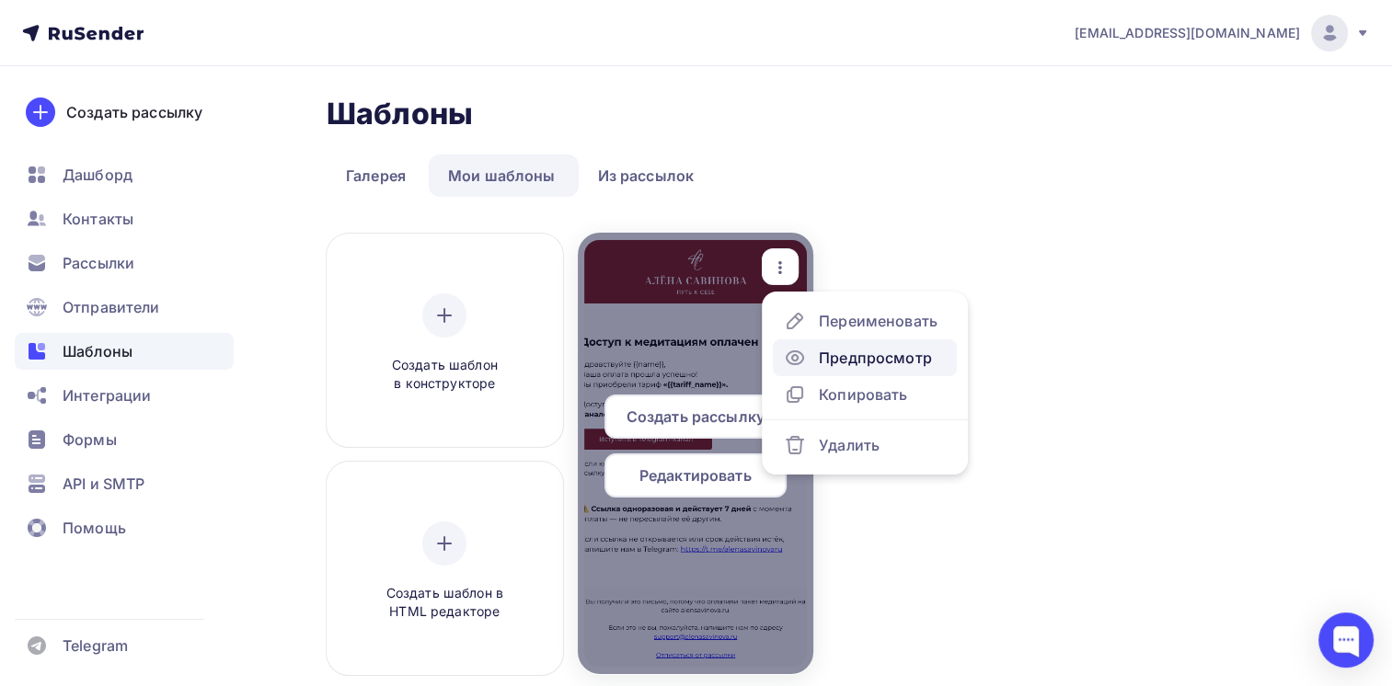
click at [824, 354] on div "Предпросмотр" at bounding box center [875, 358] width 113 height 22
